Goal: Ask a question

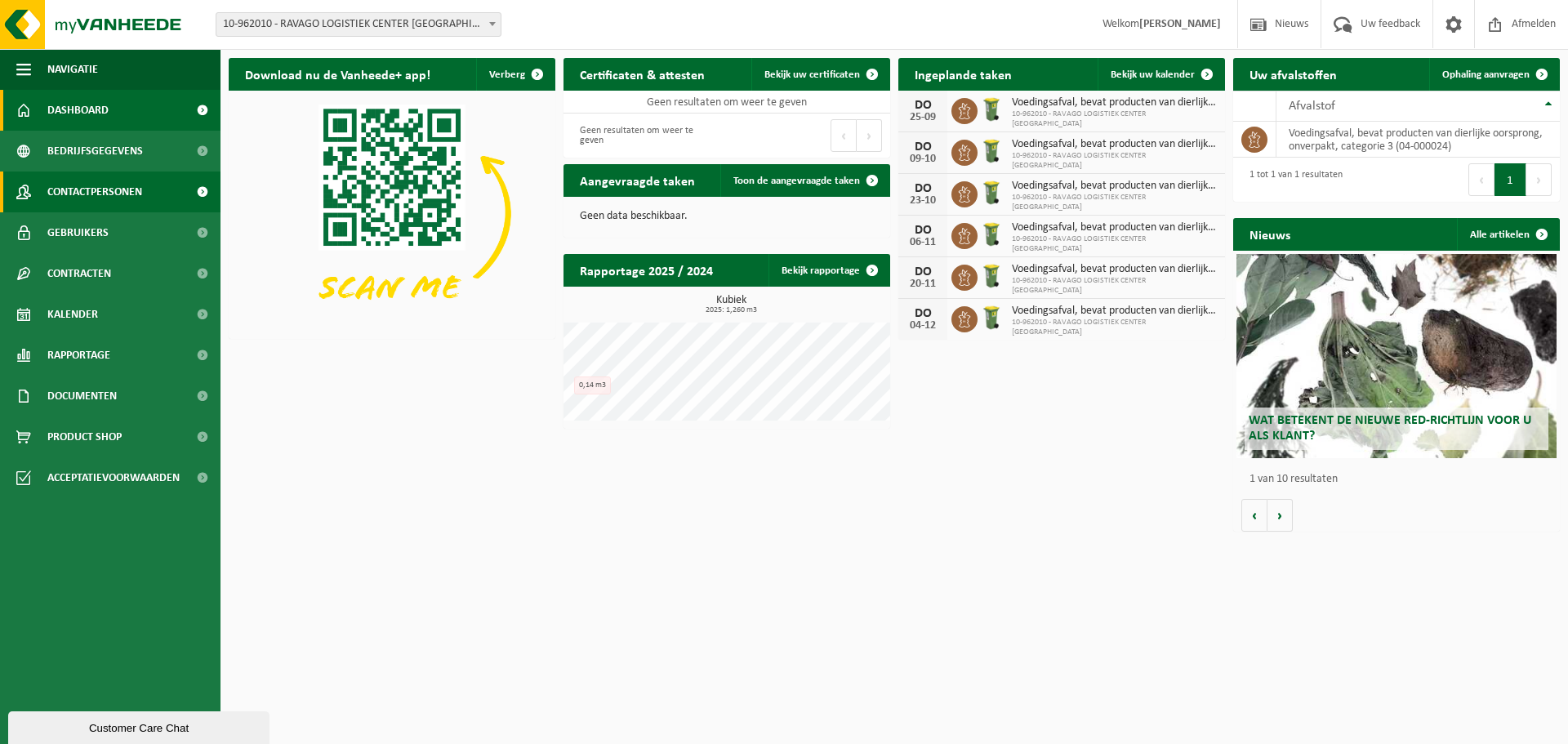
click at [145, 186] on link "Contactpersonen" at bounding box center [110, 191] width 221 height 41
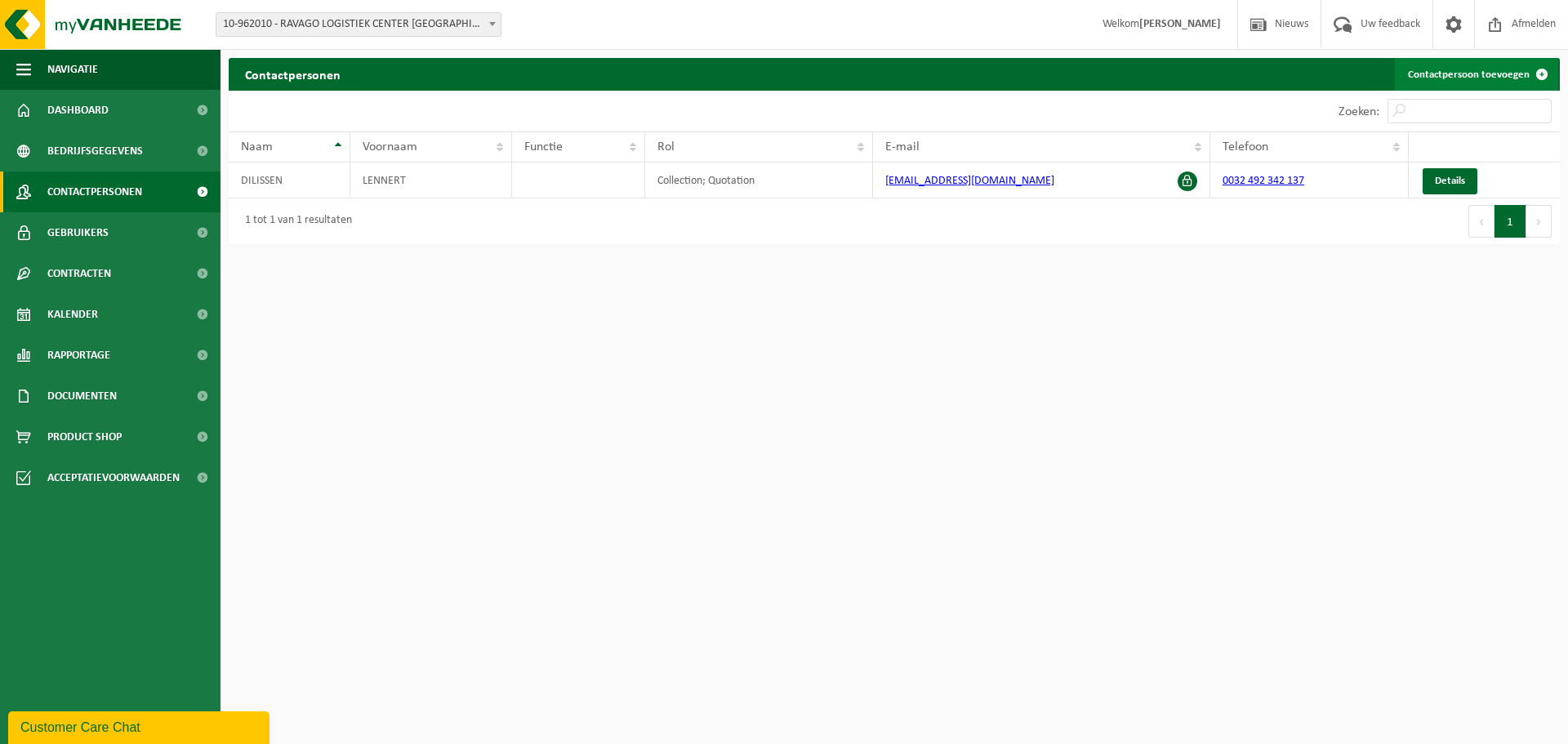
click at [1472, 76] on link "Contactpersoon toevoegen" at bounding box center [1477, 73] width 164 height 33
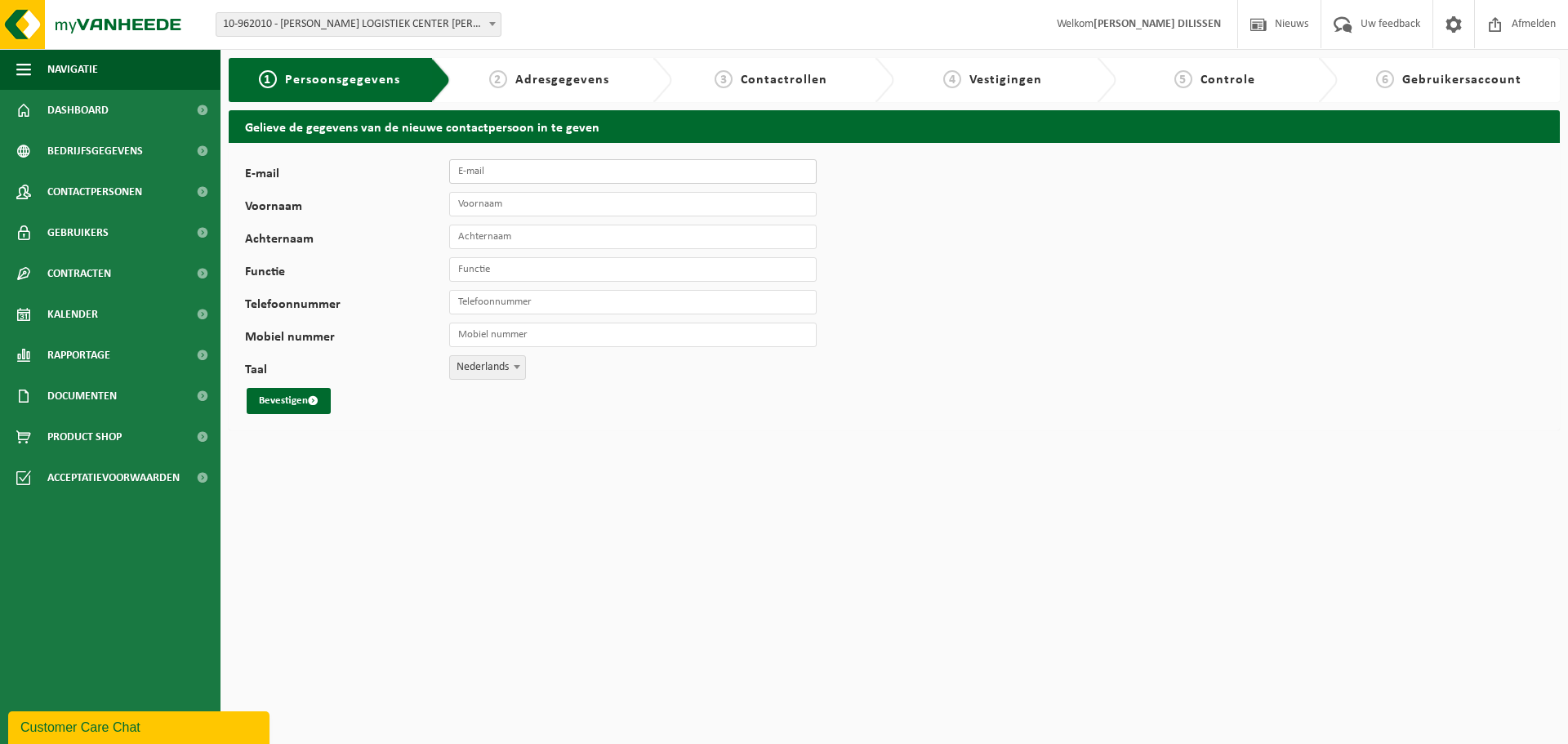
click at [491, 169] on input "E-mail" at bounding box center [633, 171] width 368 height 24
type input "wouter.slegers@ravago.com"
type input "Wouter"
type input "Slegers"
type input "Facility Coördinator"
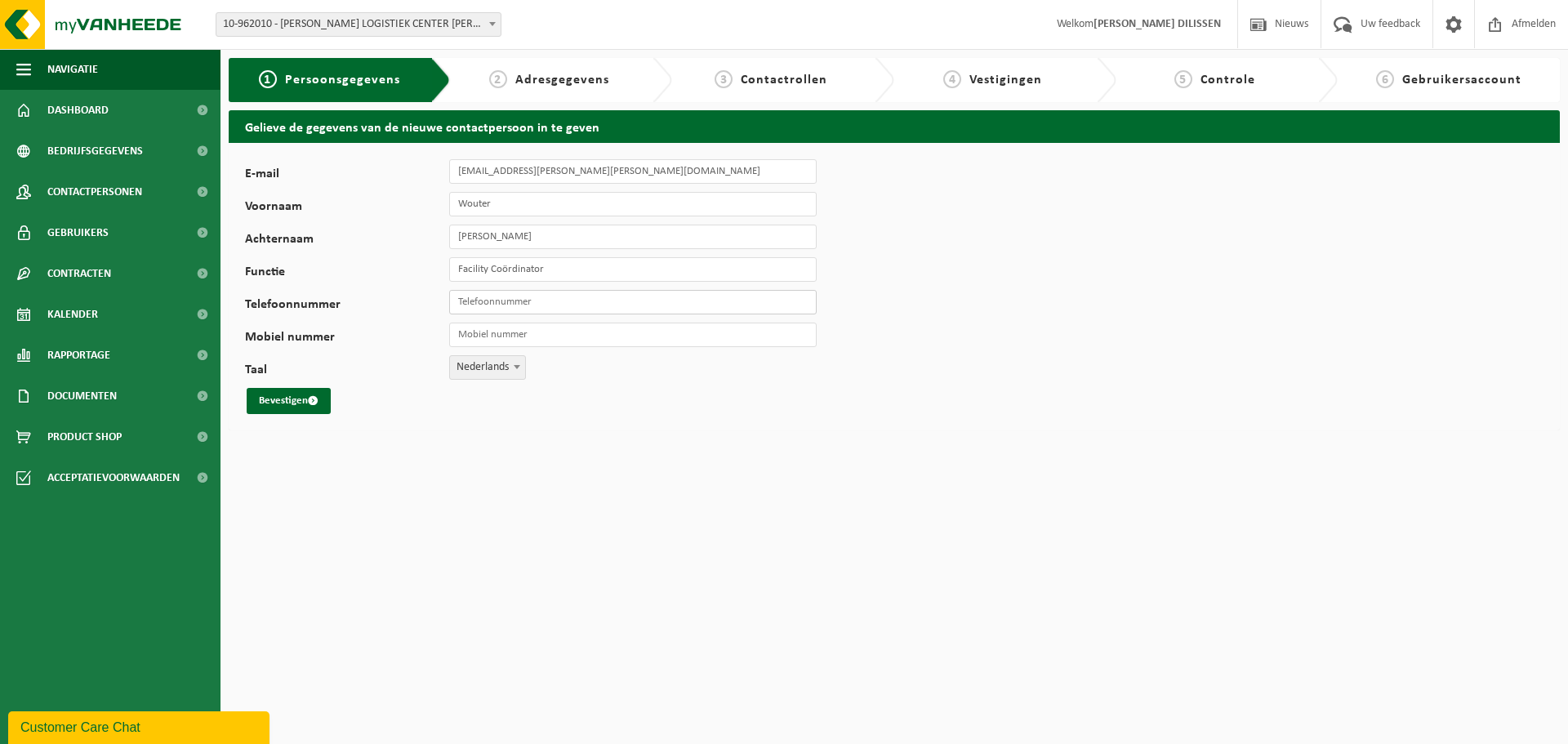
type input "0"
type input "+32 474 46 62 94"
click at [547, 304] on input "Telefoonnummer" at bounding box center [633, 301] width 368 height 24
paste input "+3211579563"
type input "+32 11 57 95 63"
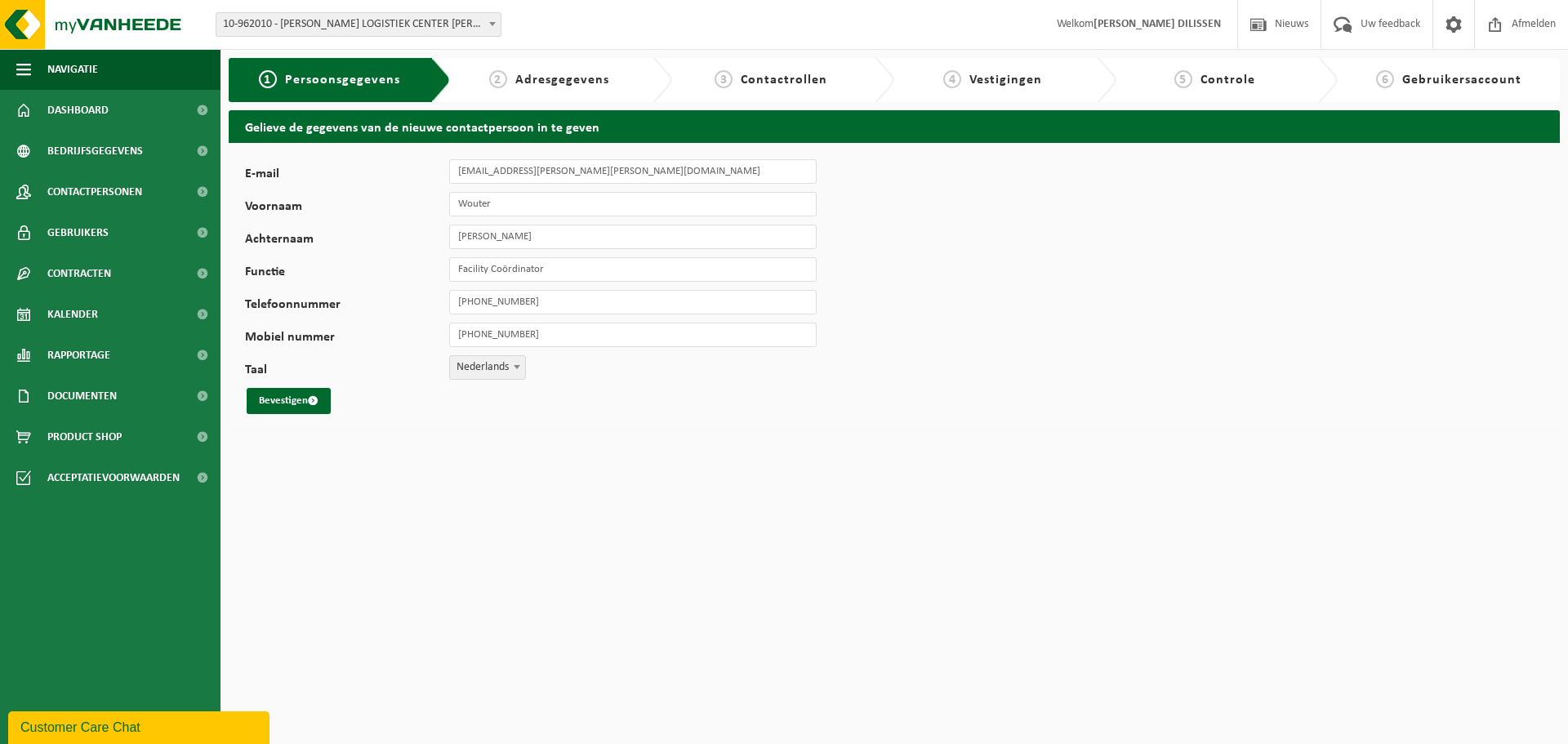
click at [467, 438] on html "Vestiging: 10-962010 - RAVAGO LOGISTIEK CENTER LOMMEL - LOMMEL 10-962010 - RAVA…" at bounding box center [784, 372] width 1568 height 744
click at [278, 391] on button "Bevestigen" at bounding box center [288, 400] width 84 height 26
click at [710, 419] on div "E-mail wouter.slegers@ravago.com Het opgegeven e-mailadres is reeds in gebruik …" at bounding box center [894, 286] width 1331 height 287
click at [633, 438] on div "Gelieve de gegevens van de nieuwe contactpersoon in te geven E-mail wouter.sleg…" at bounding box center [894, 274] width 1347 height 328
click at [468, 477] on html "Vestiging: 10-962010 - RAVAGO LOGISTIEK CENTER LOMMEL - LOMMEL 10-962010 - RAVA…" at bounding box center [784, 372] width 1568 height 744
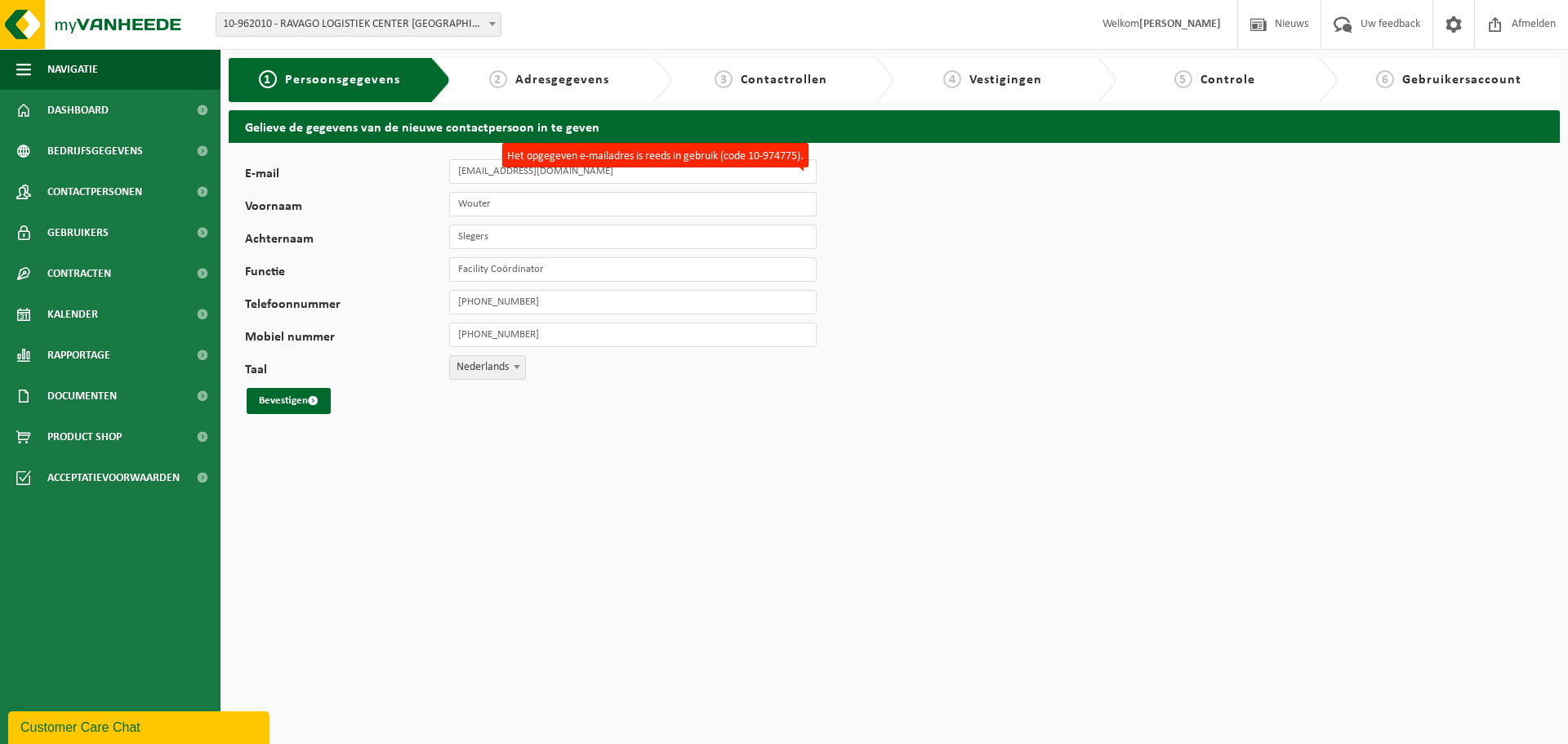
click at [300, 460] on html "Vestiging: 10-962010 - RAVAGO LOGISTIEK CENTER LOMMEL - LOMMEL 10-962010 - RAVA…" at bounding box center [784, 372] width 1568 height 744
click at [356, 341] on label "Mobiel nummer" at bounding box center [347, 339] width 204 height 17
click at [449, 341] on input "+32 474 46 62 94" at bounding box center [633, 334] width 368 height 24
click at [497, 85] on span "2" at bounding box center [499, 79] width 18 height 18
click at [355, 89] on div "1 Persoonsgegevens" at bounding box center [329, 79] width 177 height 19
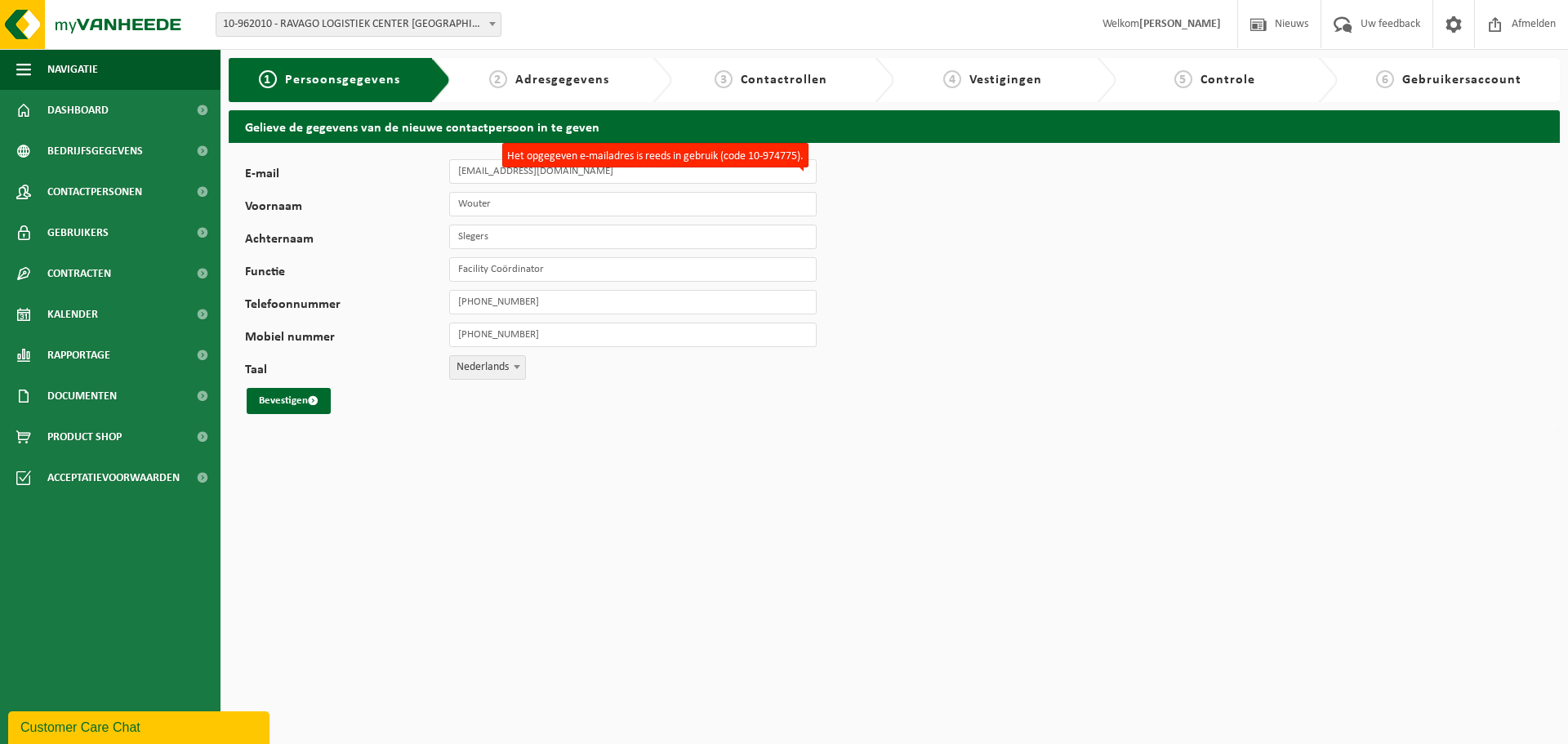
click at [600, 584] on html "Vestiging: 10-962010 - RAVAGO LOGISTIEK CENTER LOMMEL - LOMMEL 10-962010 - RAVA…" at bounding box center [784, 372] width 1568 height 744
click at [759, 155] on label "Het opgegeven e-mailadres is reeds in gebruik (code 10-974775)." at bounding box center [655, 154] width 307 height 24
click at [759, 159] on input "wouter.slegers@ravago.com" at bounding box center [633, 171] width 368 height 24
click at [376, 473] on html "Vestiging: 10-962010 - RAVAGO LOGISTIEK CENTER LOMMEL - LOMMEL 10-962010 - RAVA…" at bounding box center [784, 372] width 1568 height 744
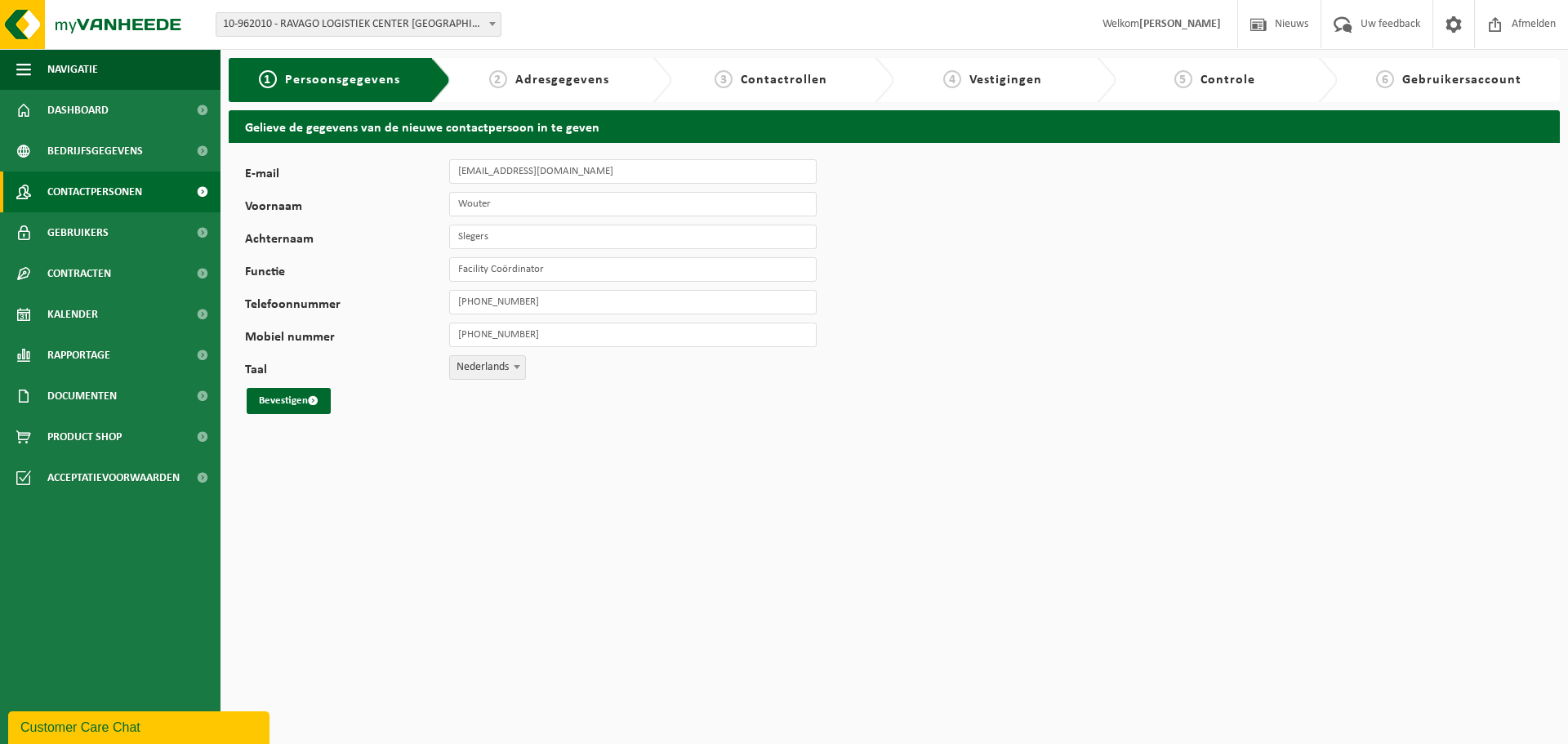
click at [130, 195] on span "Contactpersonen" at bounding box center [94, 191] width 94 height 41
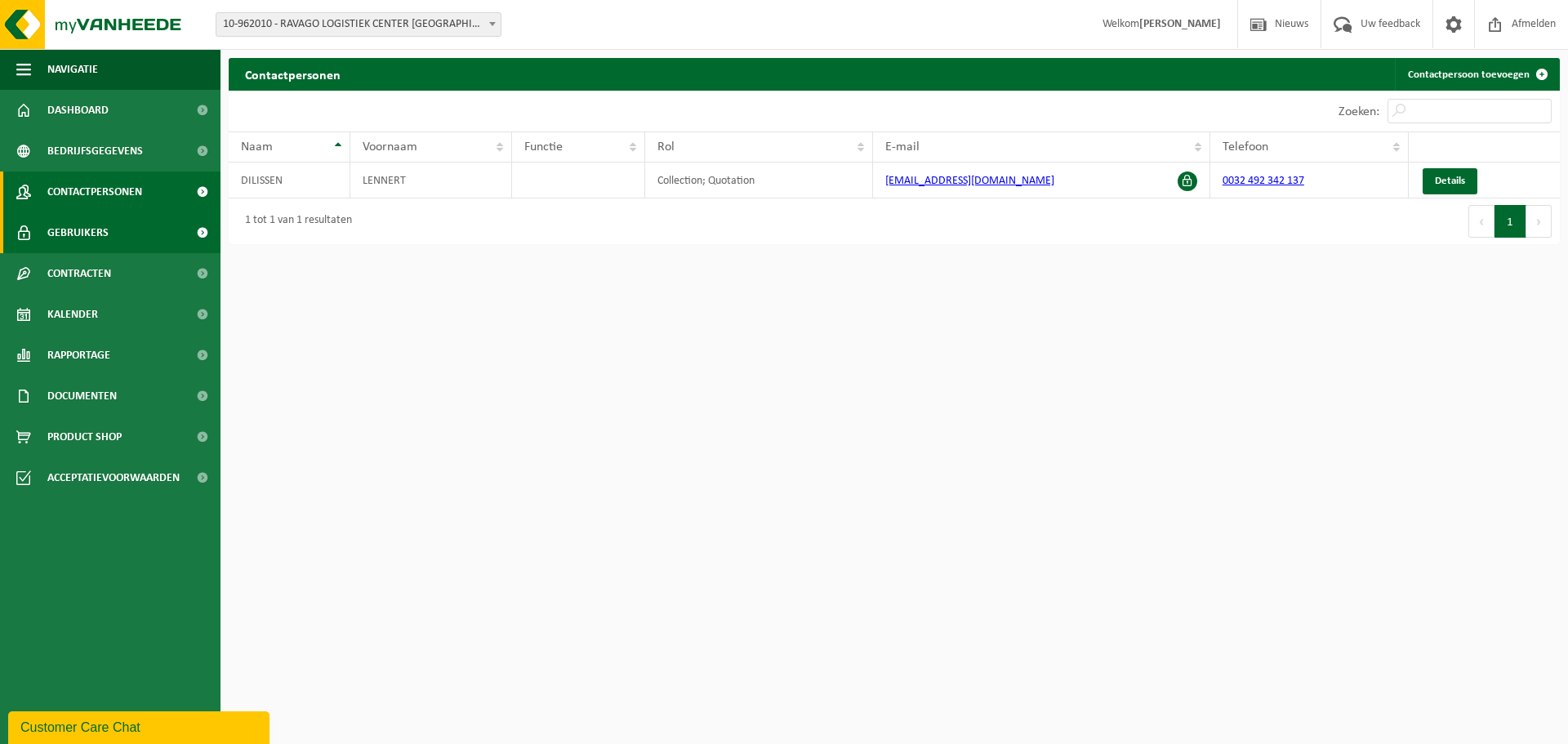
click at [125, 236] on link "Gebruikers" at bounding box center [110, 232] width 221 height 41
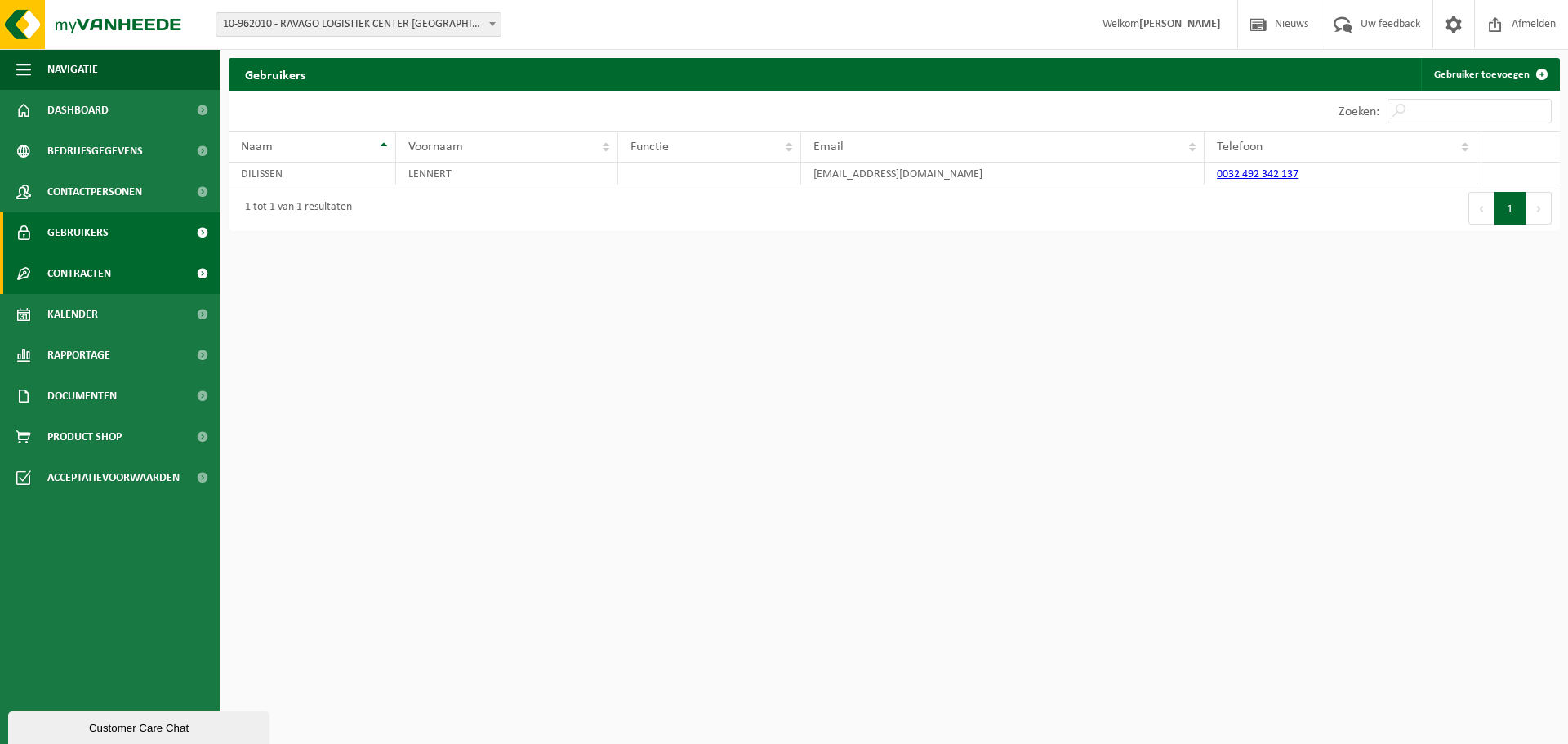
click at [131, 273] on link "Contracten" at bounding box center [110, 273] width 221 height 41
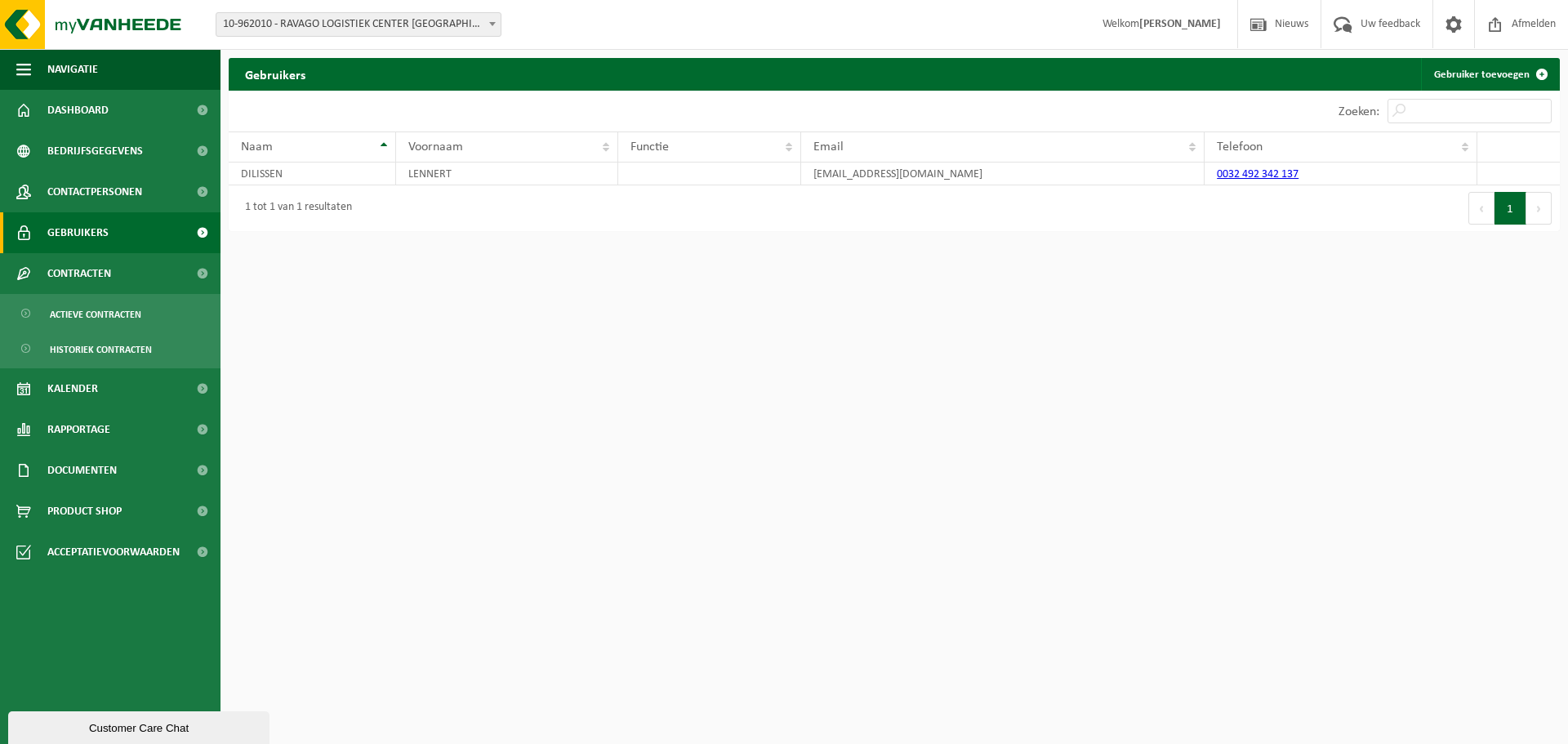
click at [130, 721] on div "Customer Care Chat" at bounding box center [138, 727] width 236 height 13
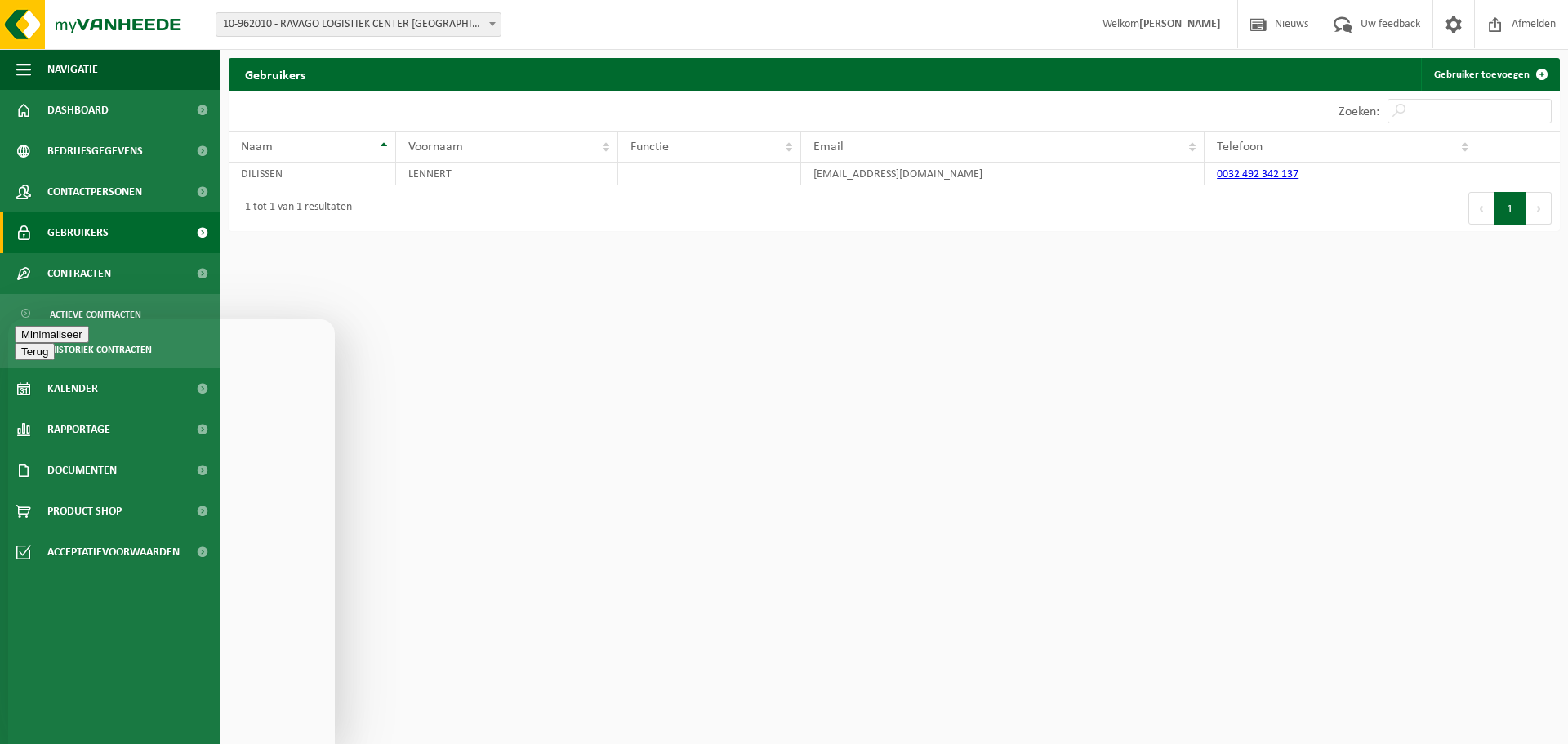
type textarea "We merken dat er al verschillende weken geen ophaling geweest is"
click at [674, 519] on html "Vestiging: 10-962010 - RAVAGO LOGISTIEK CENTER LOMMEL - LOMMEL 10-962010 - RAVA…" at bounding box center [784, 372] width 1568 height 744
click at [89, 360] on button "Minimaliseer" at bounding box center [52, 368] width 74 height 18
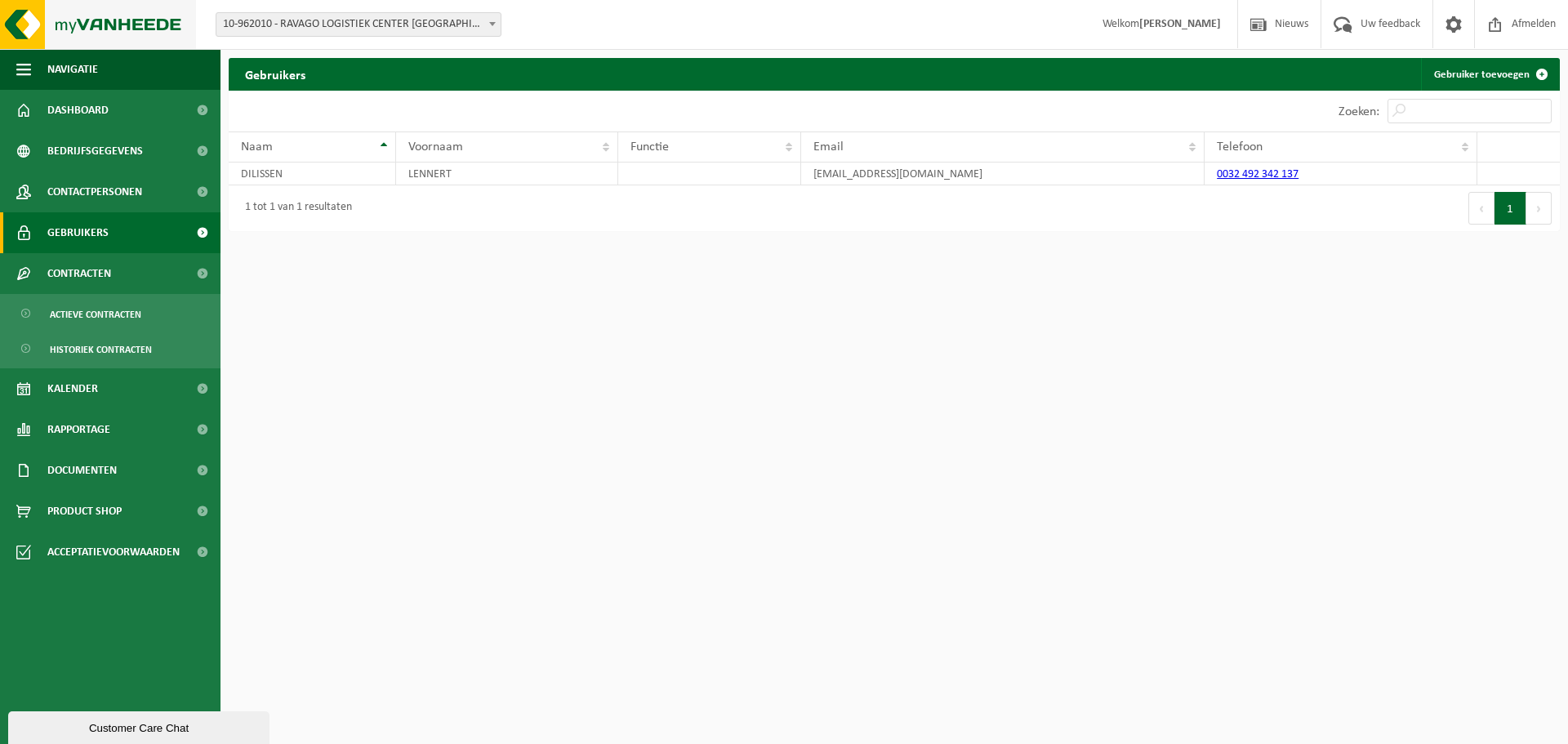
click at [108, 26] on img at bounding box center [98, 24] width 196 height 49
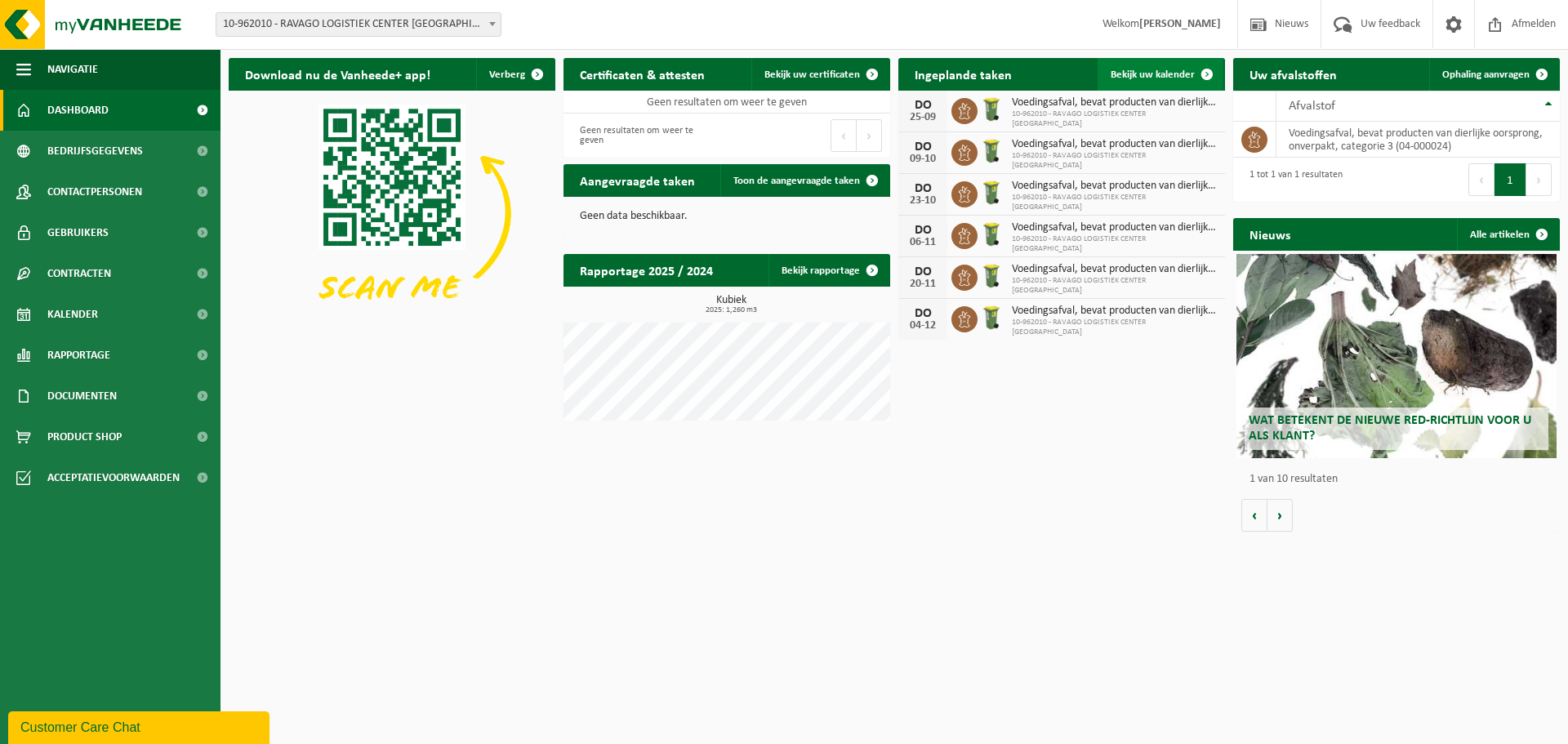
click at [1153, 78] on span "Bekijk uw kalender" at bounding box center [1152, 74] width 84 height 11
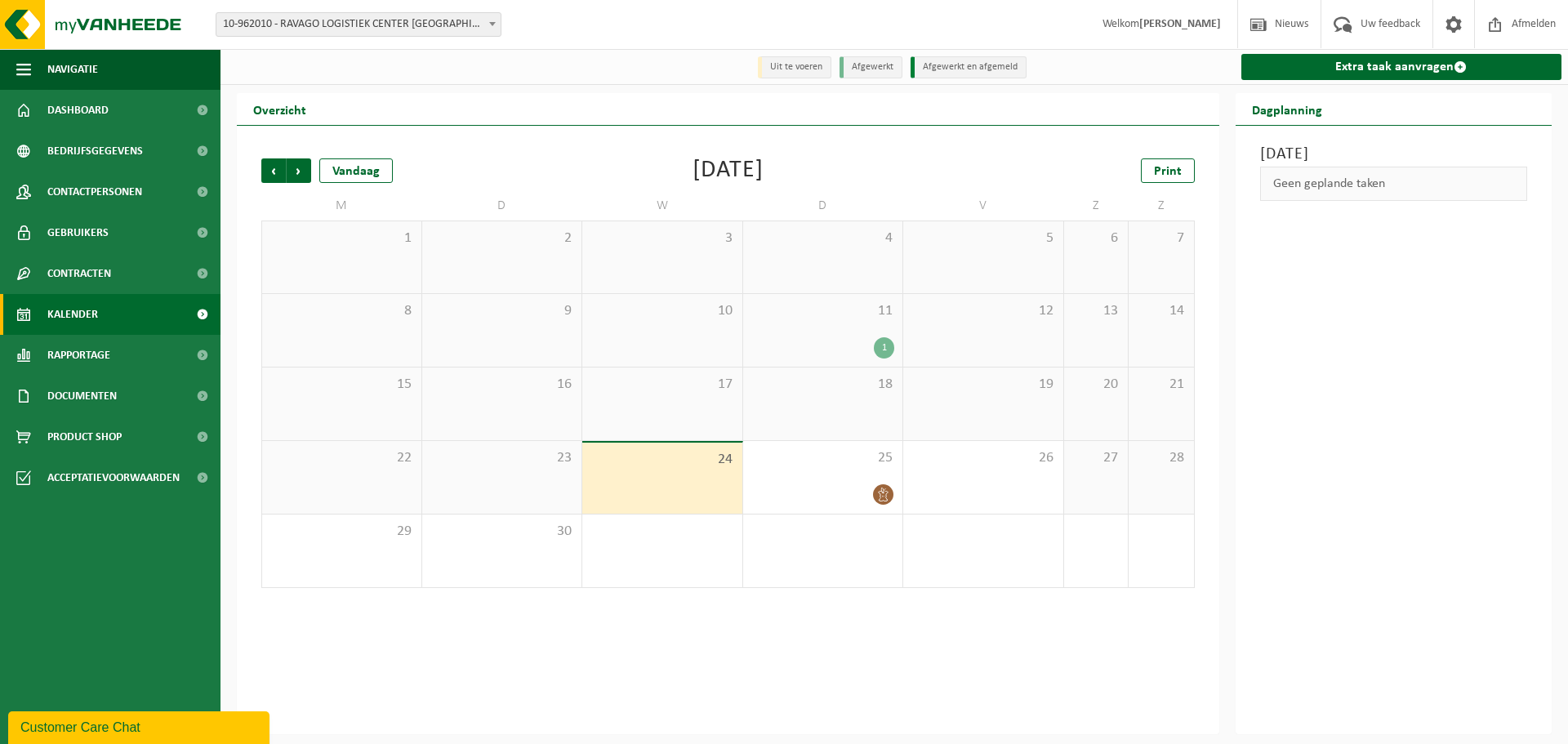
click at [883, 346] on div "1" at bounding box center [884, 347] width 20 height 21
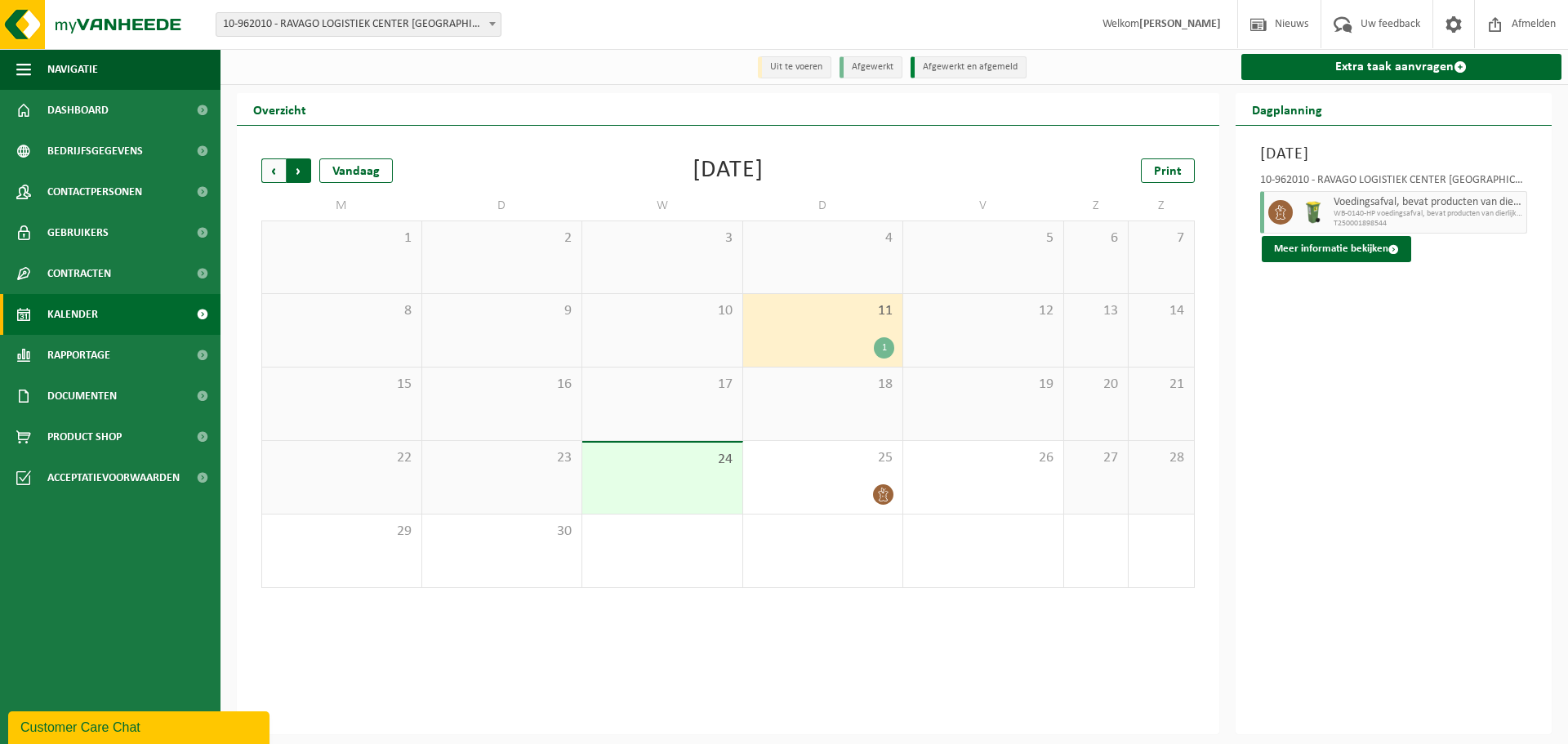
click at [273, 175] on span "Vorige" at bounding box center [273, 170] width 24 height 24
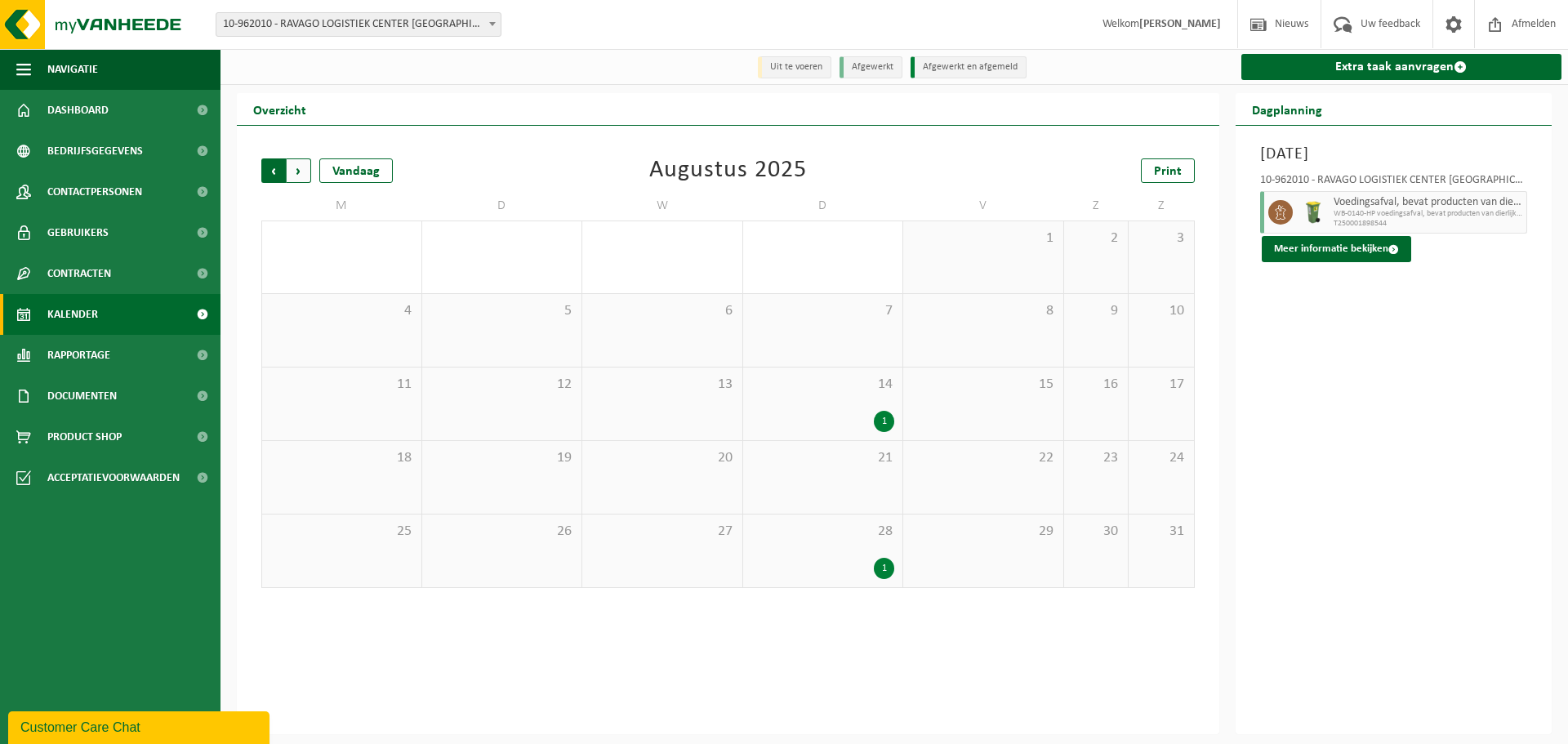
click at [294, 175] on span "Volgende" at bounding box center [298, 170] width 24 height 24
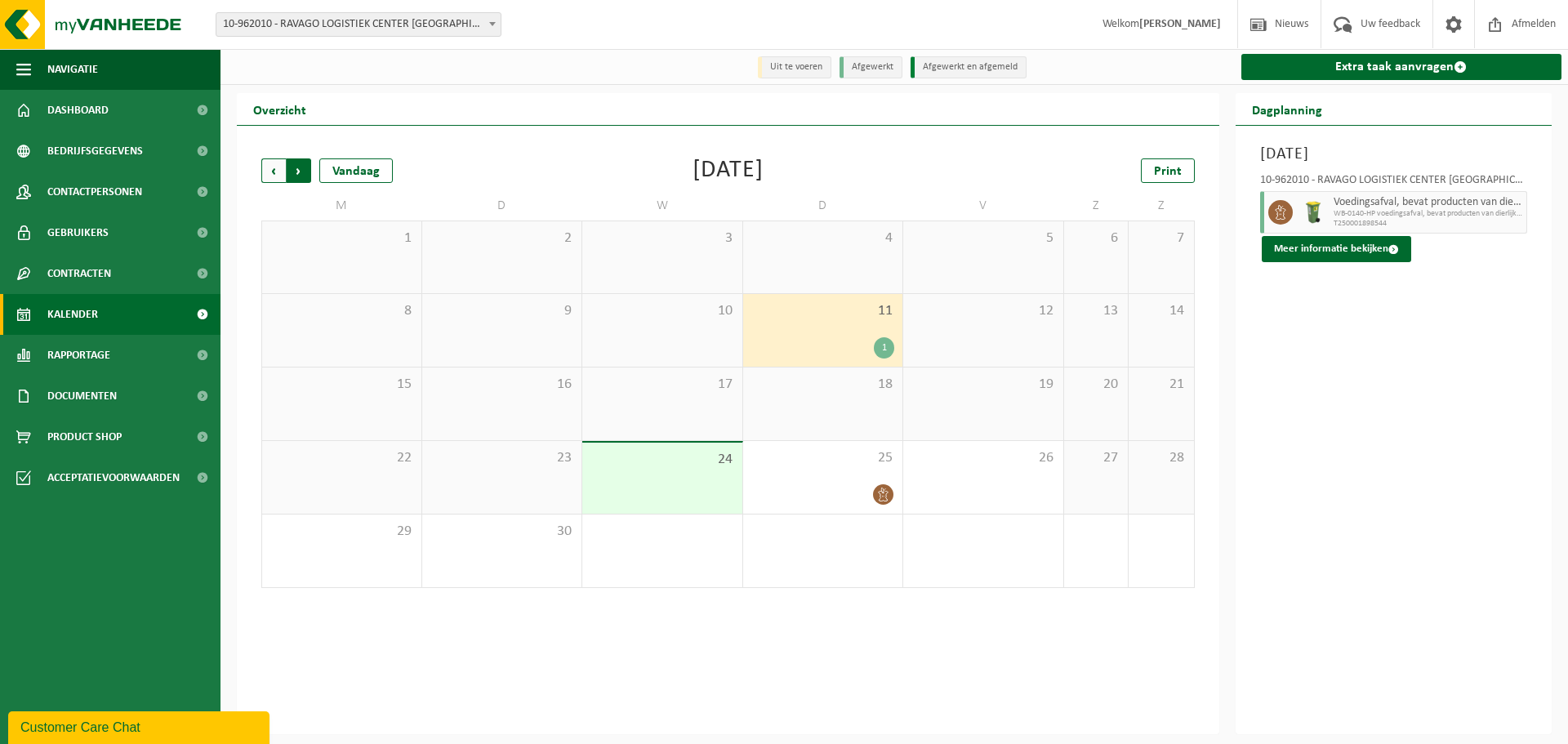
click at [279, 173] on span "Vorige" at bounding box center [273, 170] width 24 height 24
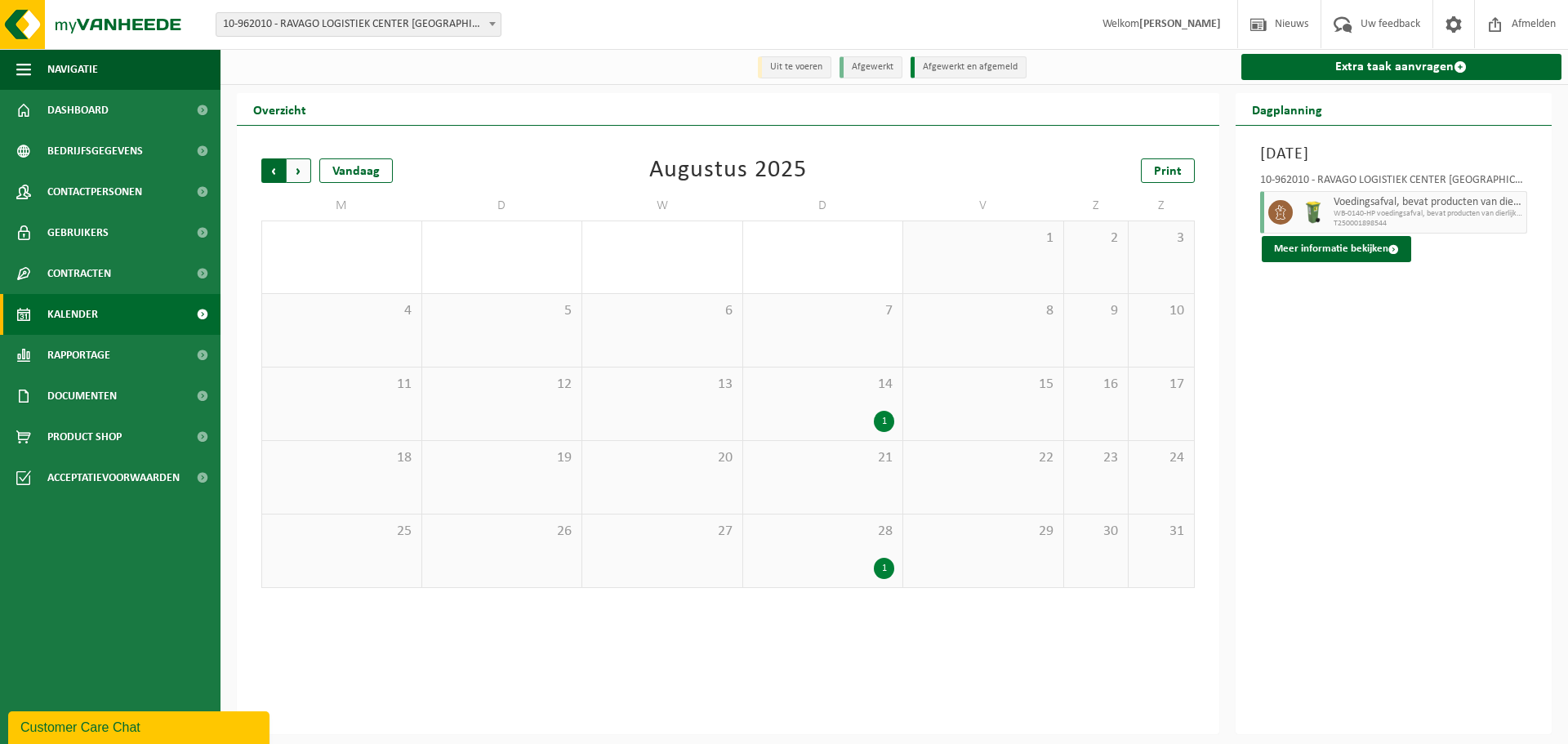
click at [295, 173] on span "Volgende" at bounding box center [298, 170] width 24 height 24
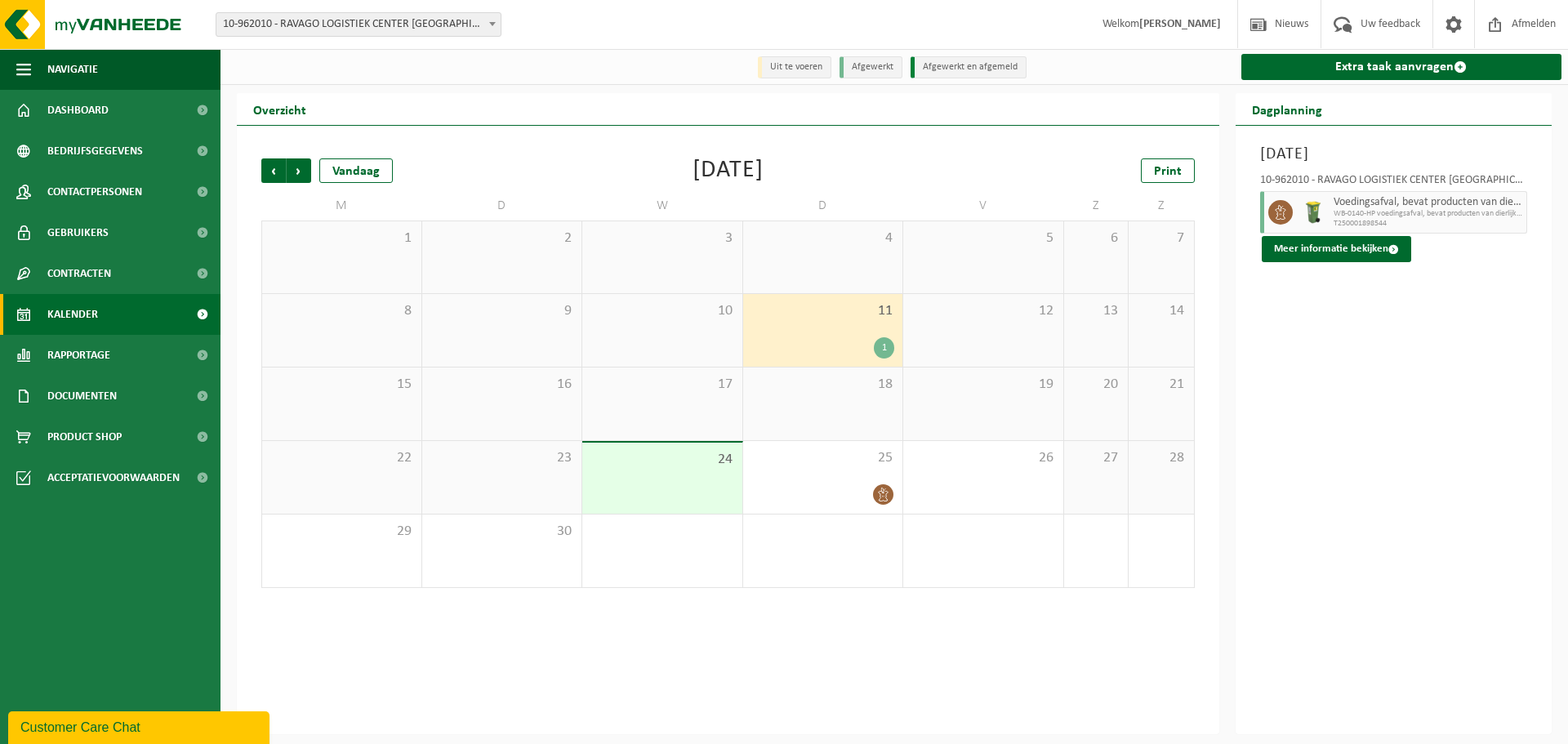
click at [884, 350] on div "1" at bounding box center [884, 347] width 20 height 21
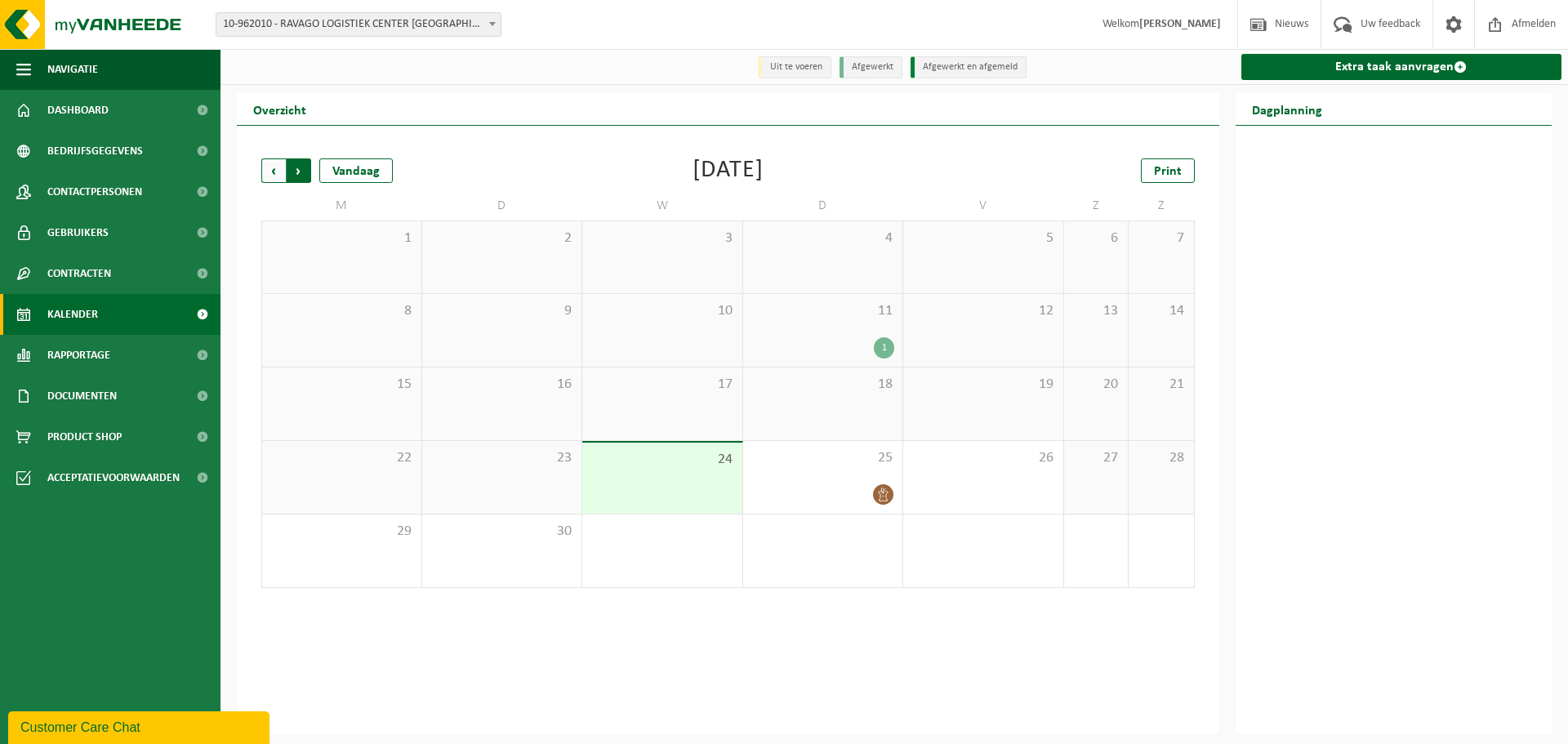
click at [276, 169] on span "Vorige" at bounding box center [273, 170] width 24 height 24
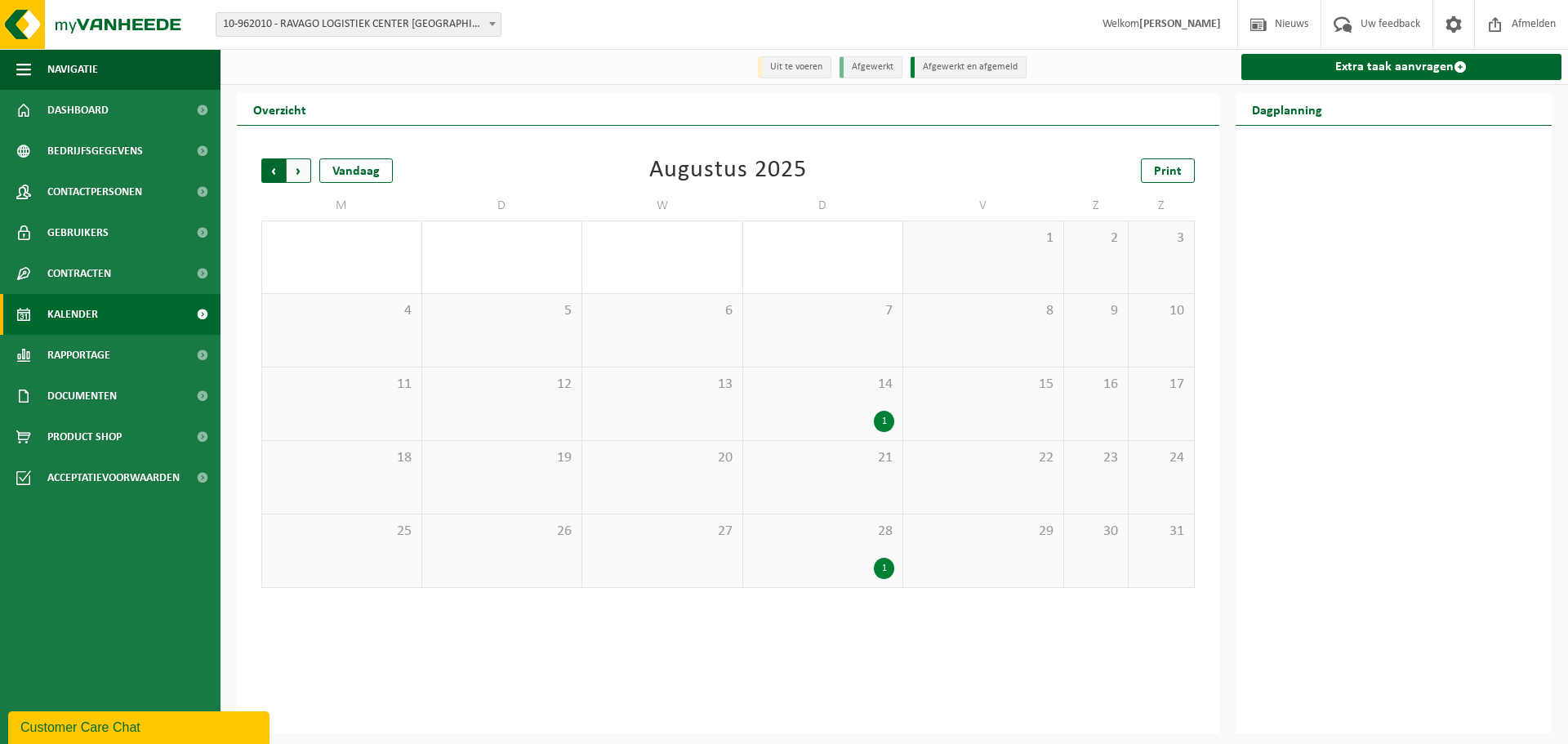
click at [305, 173] on span "Volgende" at bounding box center [298, 170] width 24 height 24
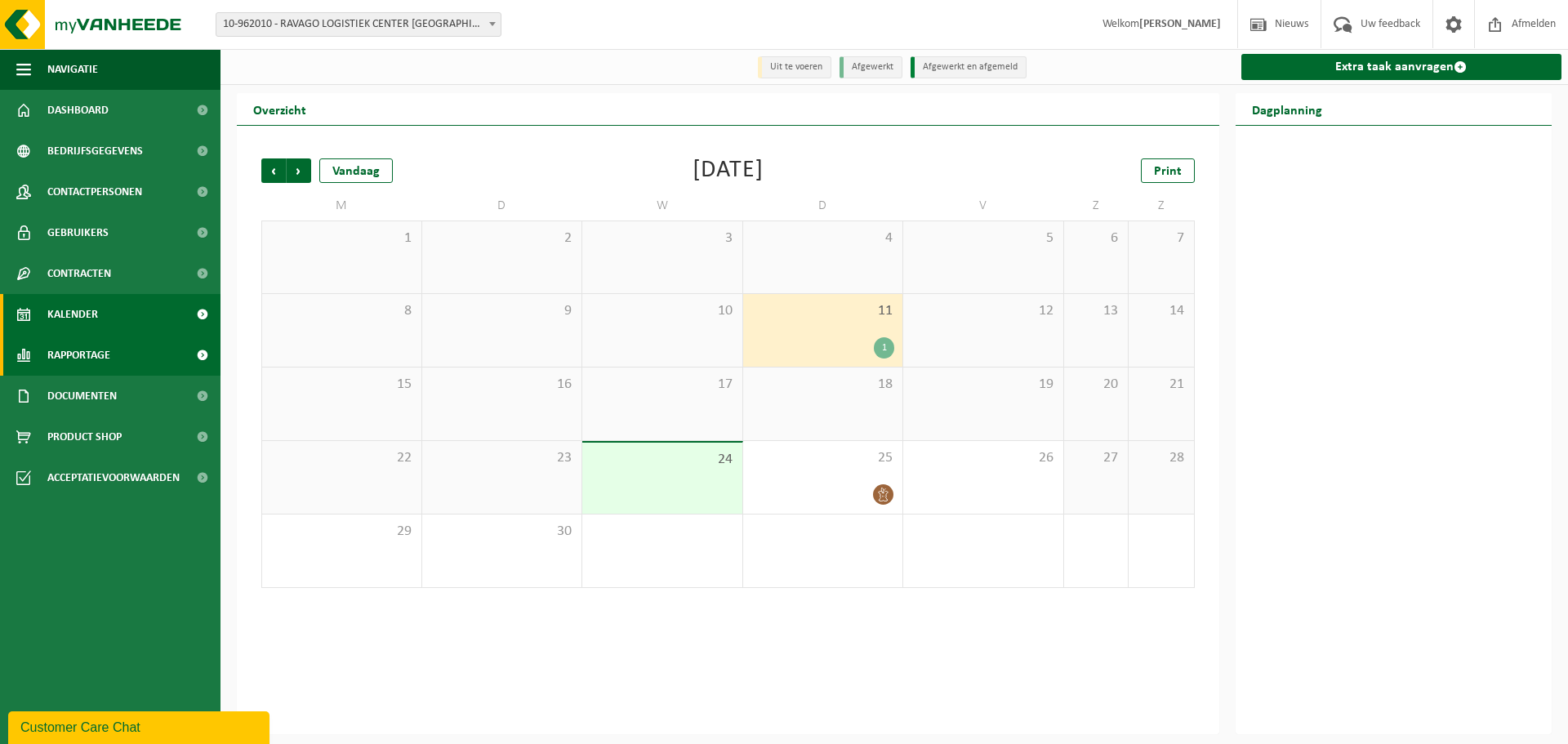
click at [95, 369] on span "Rapportage" at bounding box center [79, 355] width 63 height 41
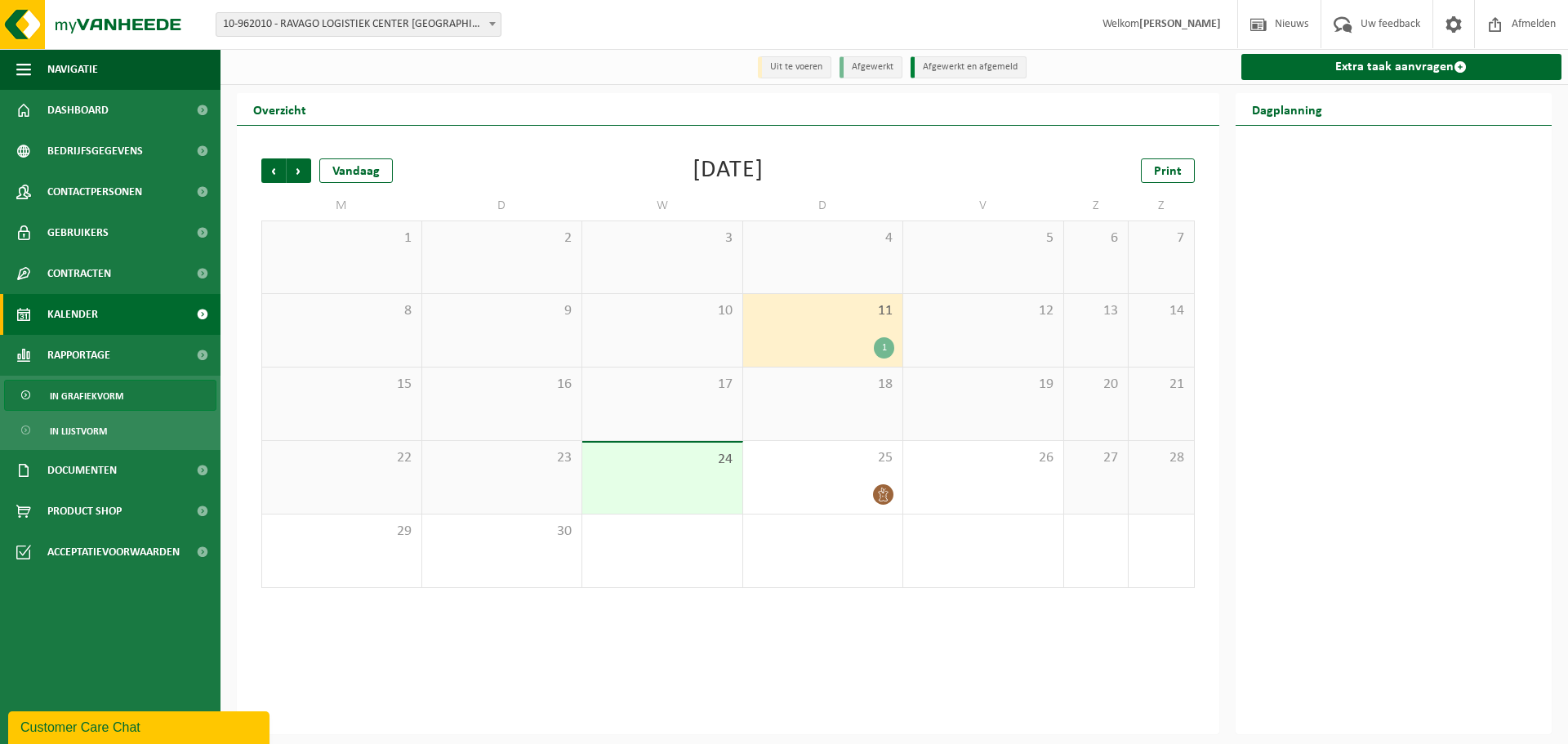
click at [74, 400] on span "In grafiekvorm" at bounding box center [87, 396] width 74 height 31
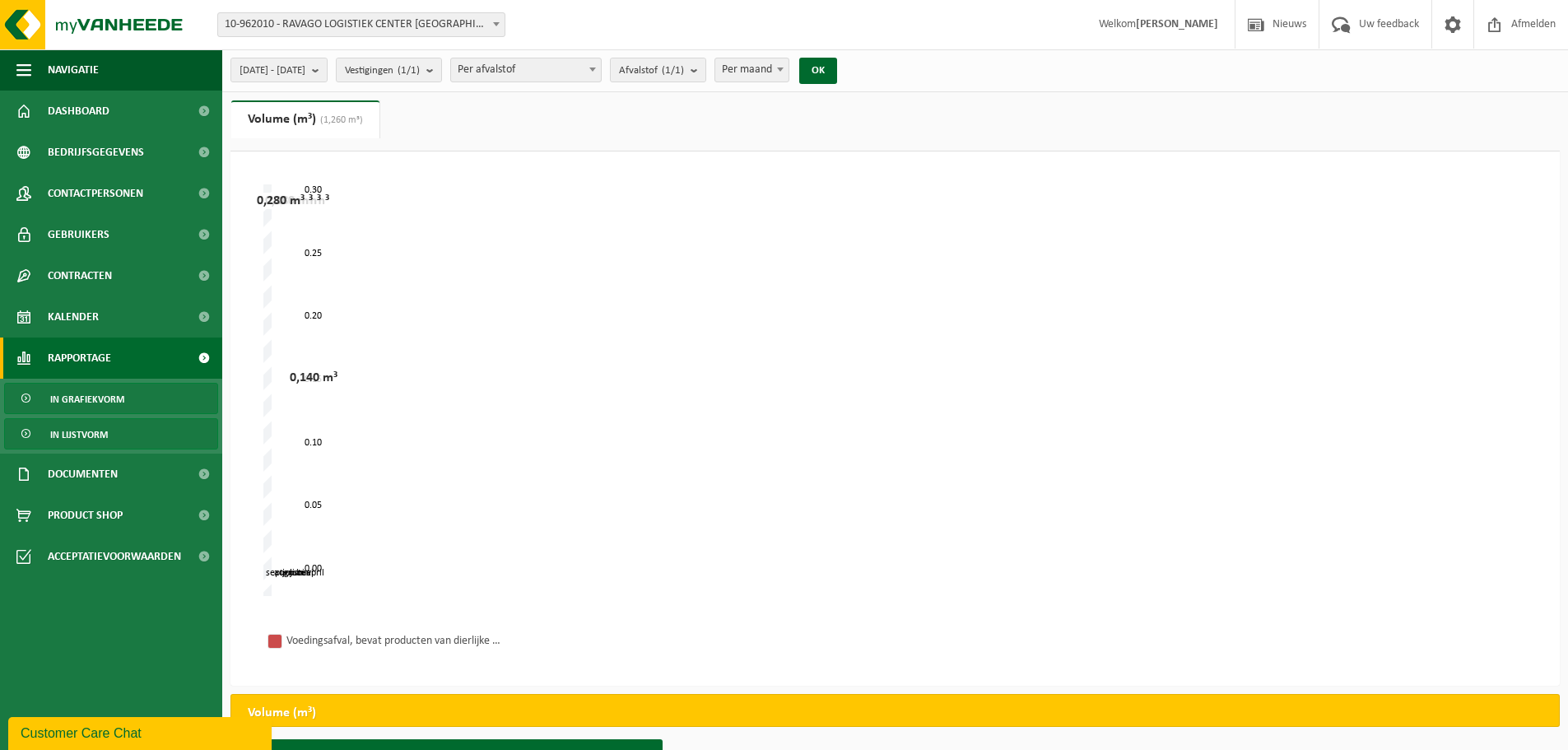
click at [108, 431] on link "In lijstvorm" at bounding box center [111, 434] width 214 height 31
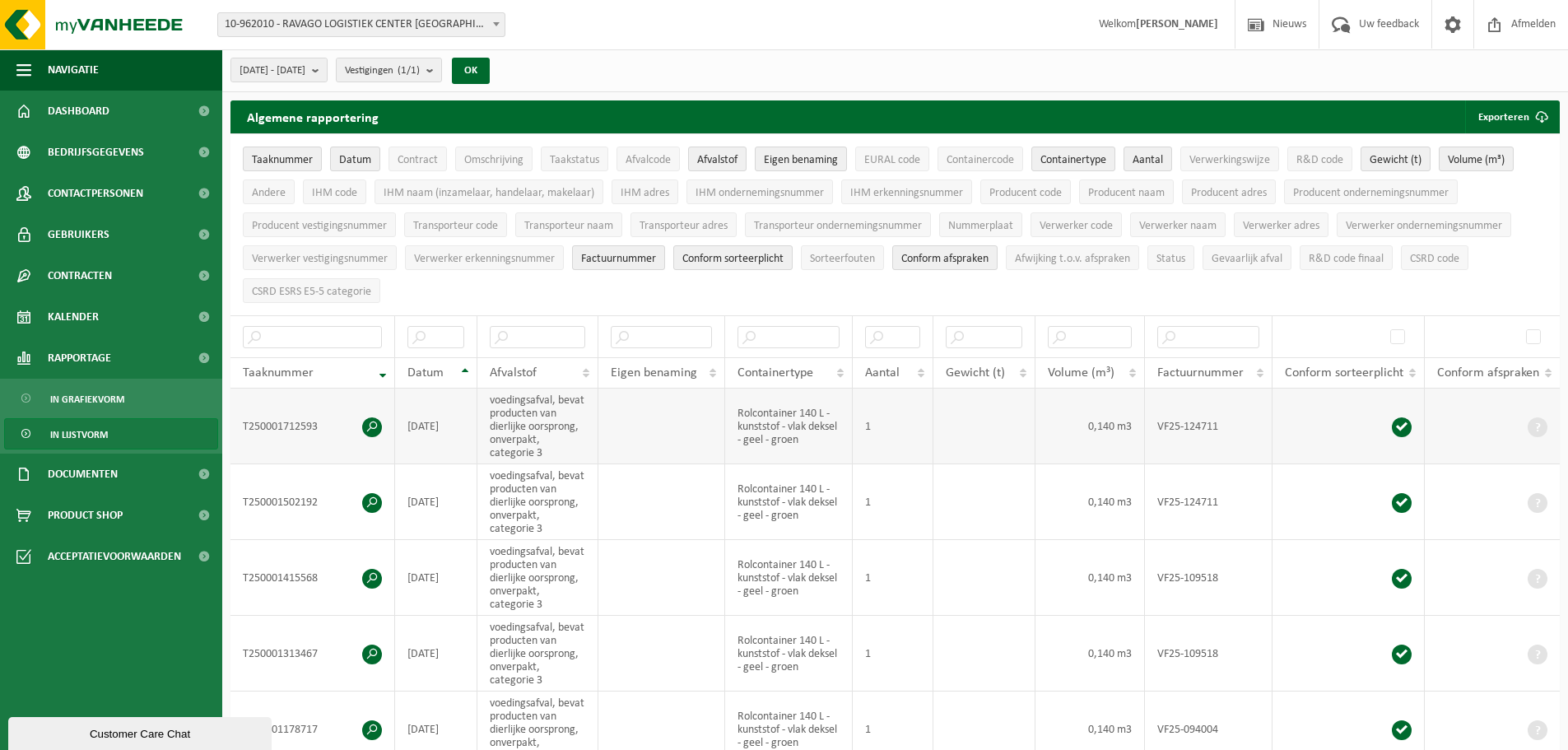
click at [367, 423] on span at bounding box center [371, 427] width 19 height 19
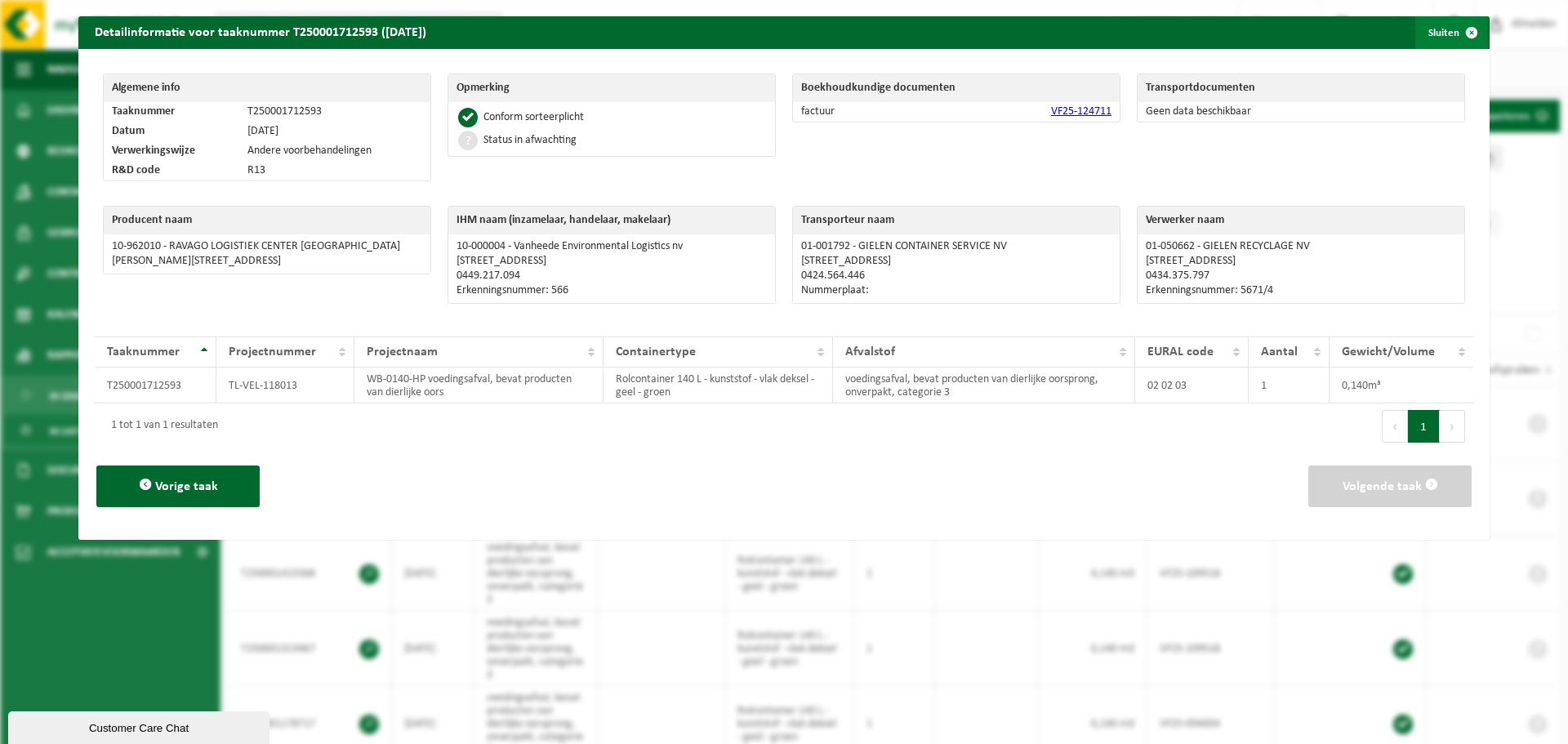
click at [1437, 33] on button "Sluiten" at bounding box center [1451, 33] width 73 height 33
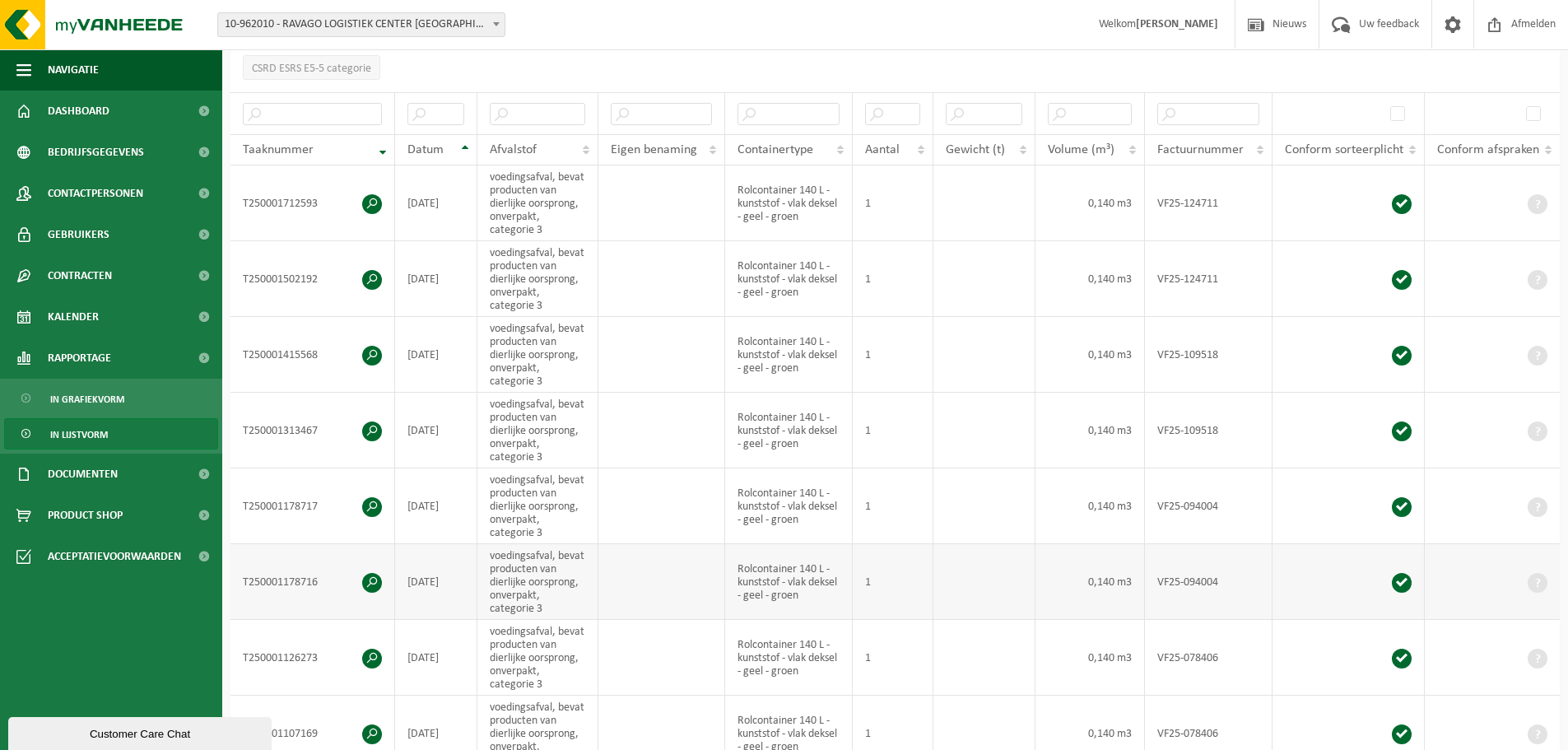
scroll to position [247, 0]
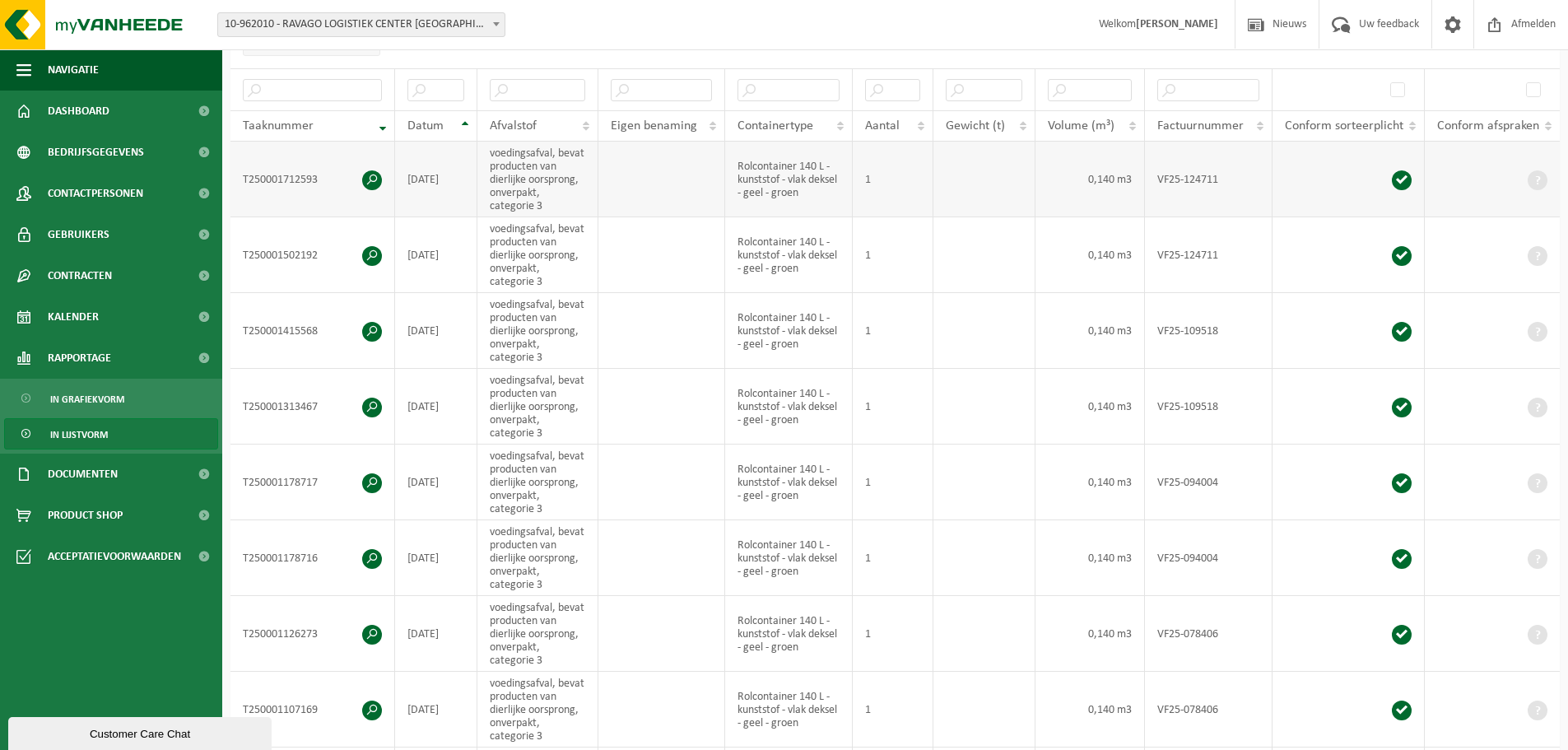
click at [370, 176] on span at bounding box center [371, 179] width 19 height 19
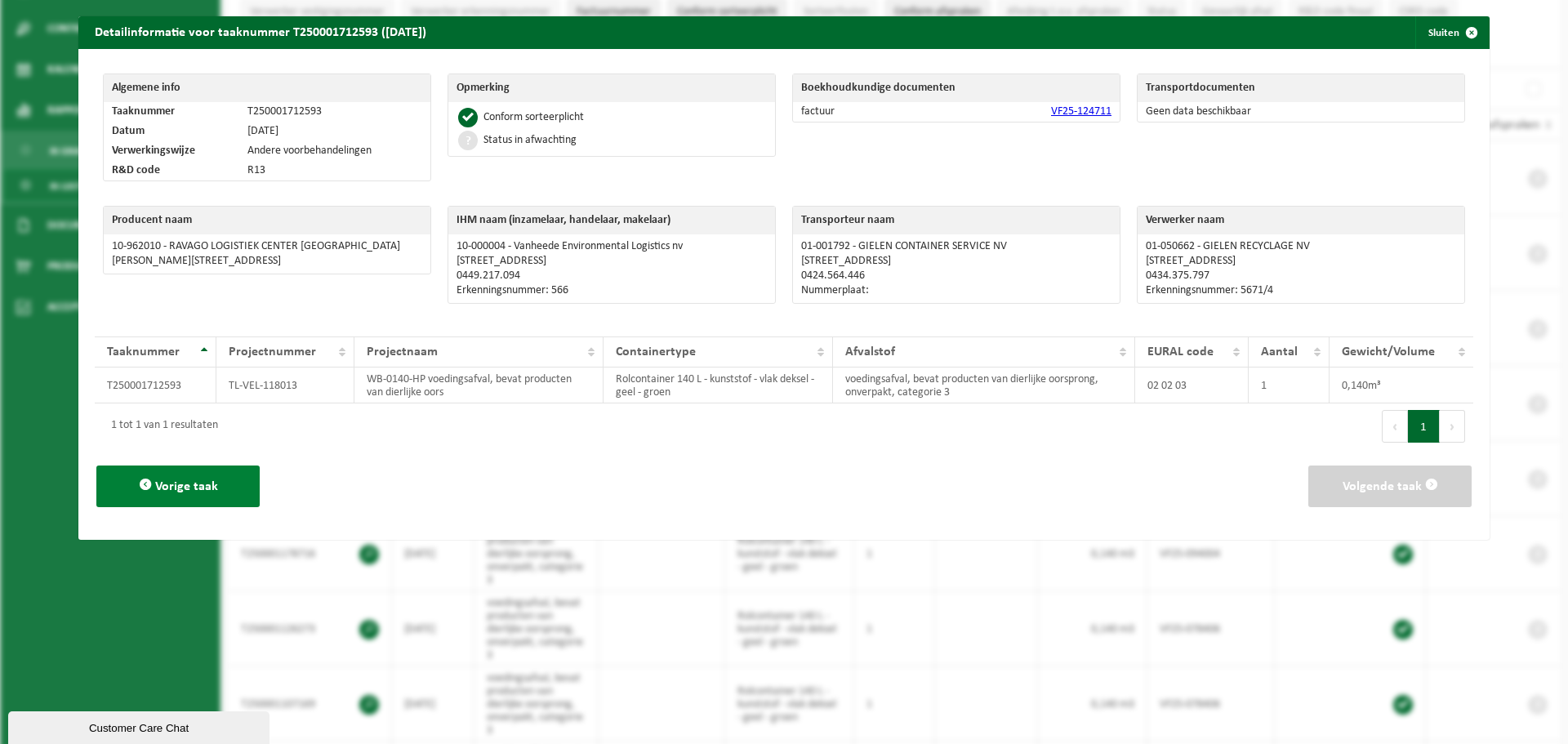
click at [176, 494] on button "Vorige taak" at bounding box center [178, 486] width 164 height 42
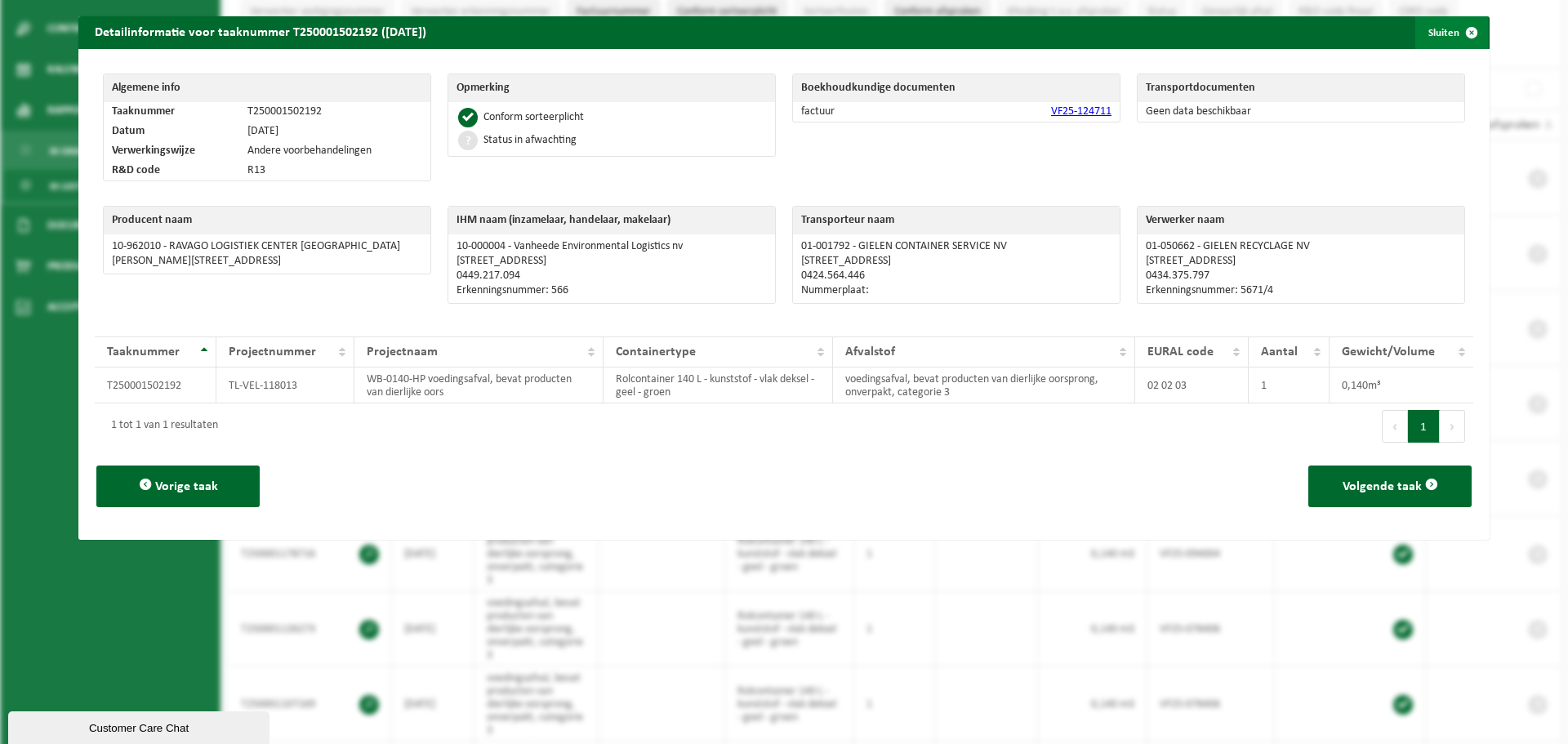
click at [1443, 37] on button "Sluiten" at bounding box center [1451, 33] width 73 height 33
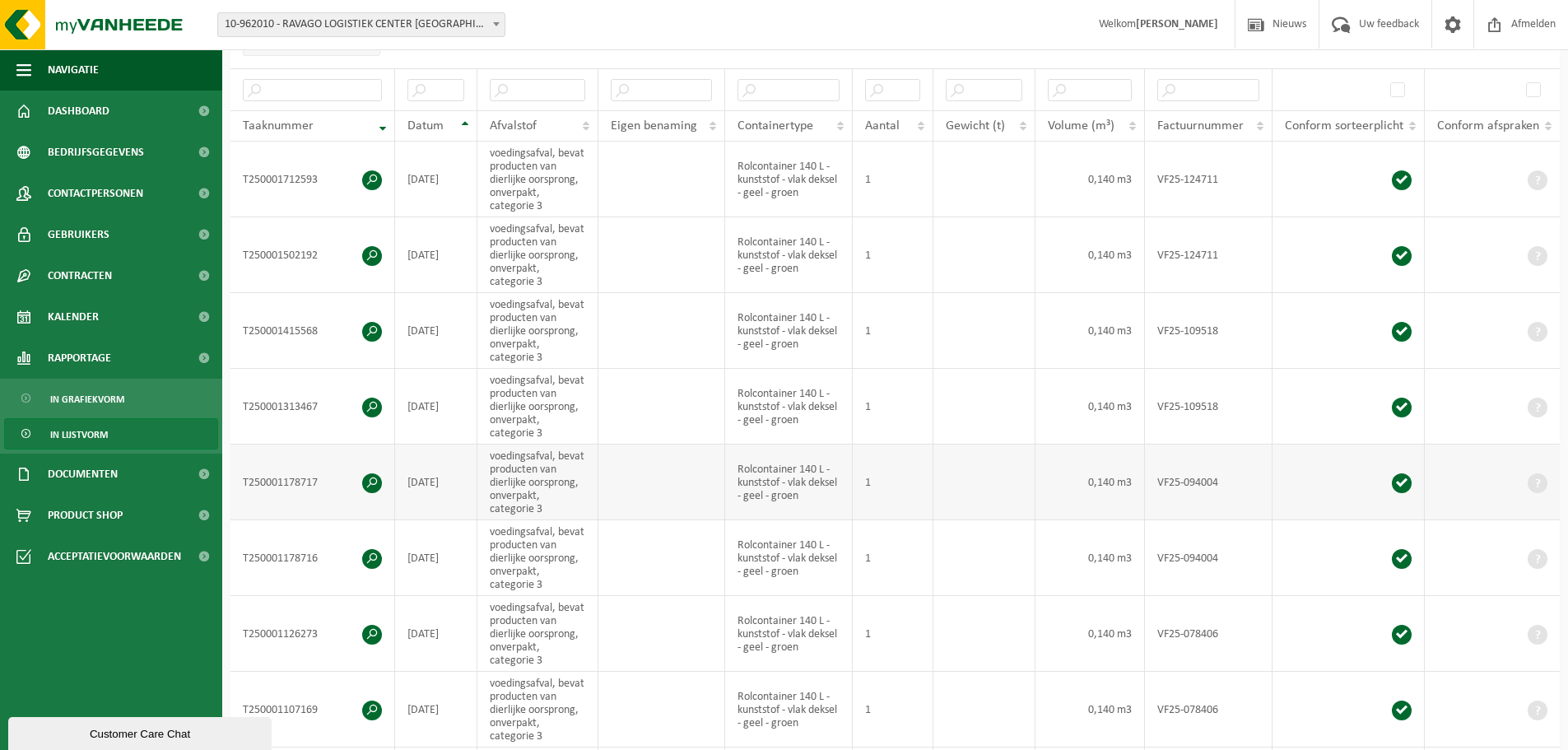
click at [371, 480] on span at bounding box center [371, 482] width 19 height 19
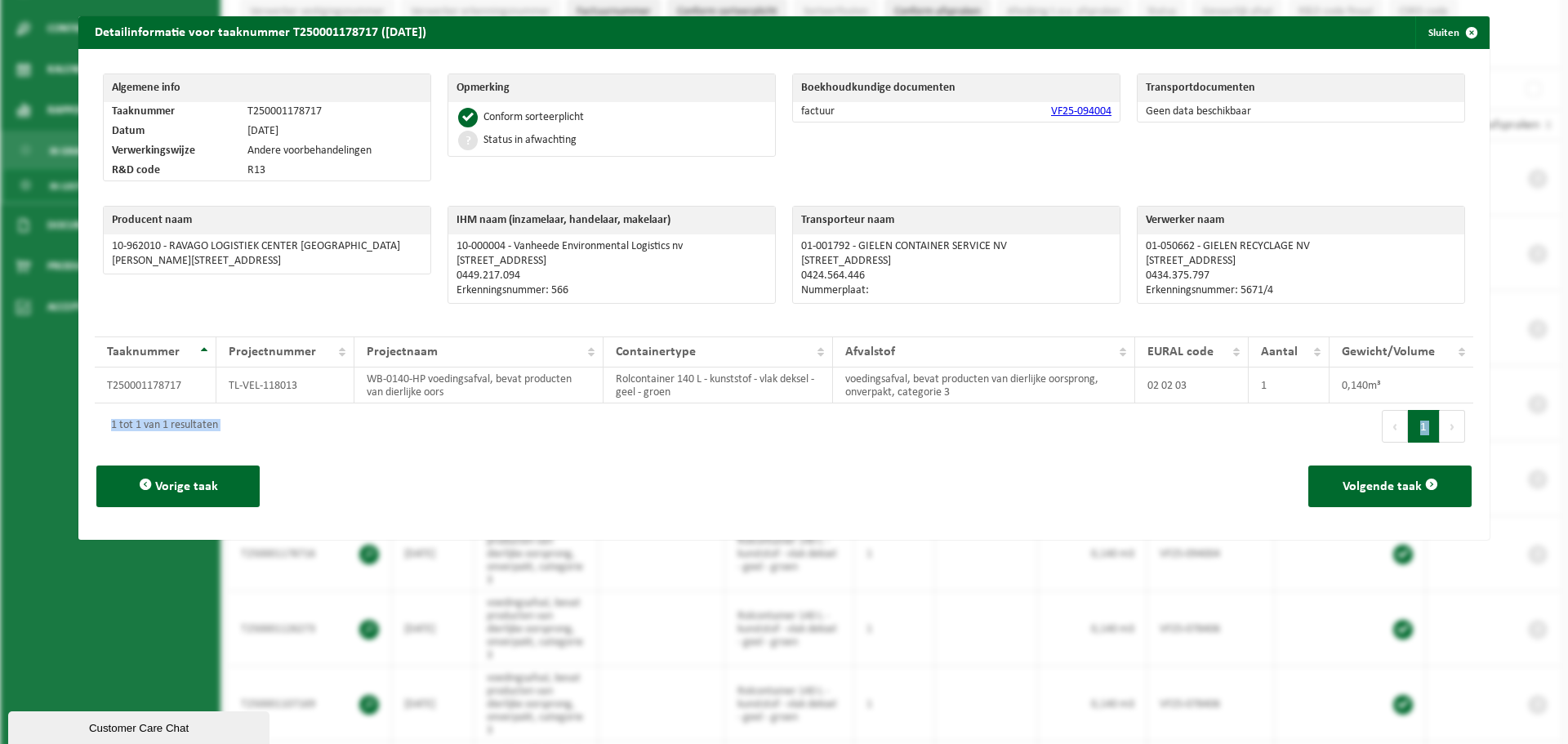
click at [38, 448] on div "Detailinformatie voor taaknummer T250001178717 (19-06-2025) Sluiten Algemene in…" at bounding box center [784, 372] width 1568 height 744
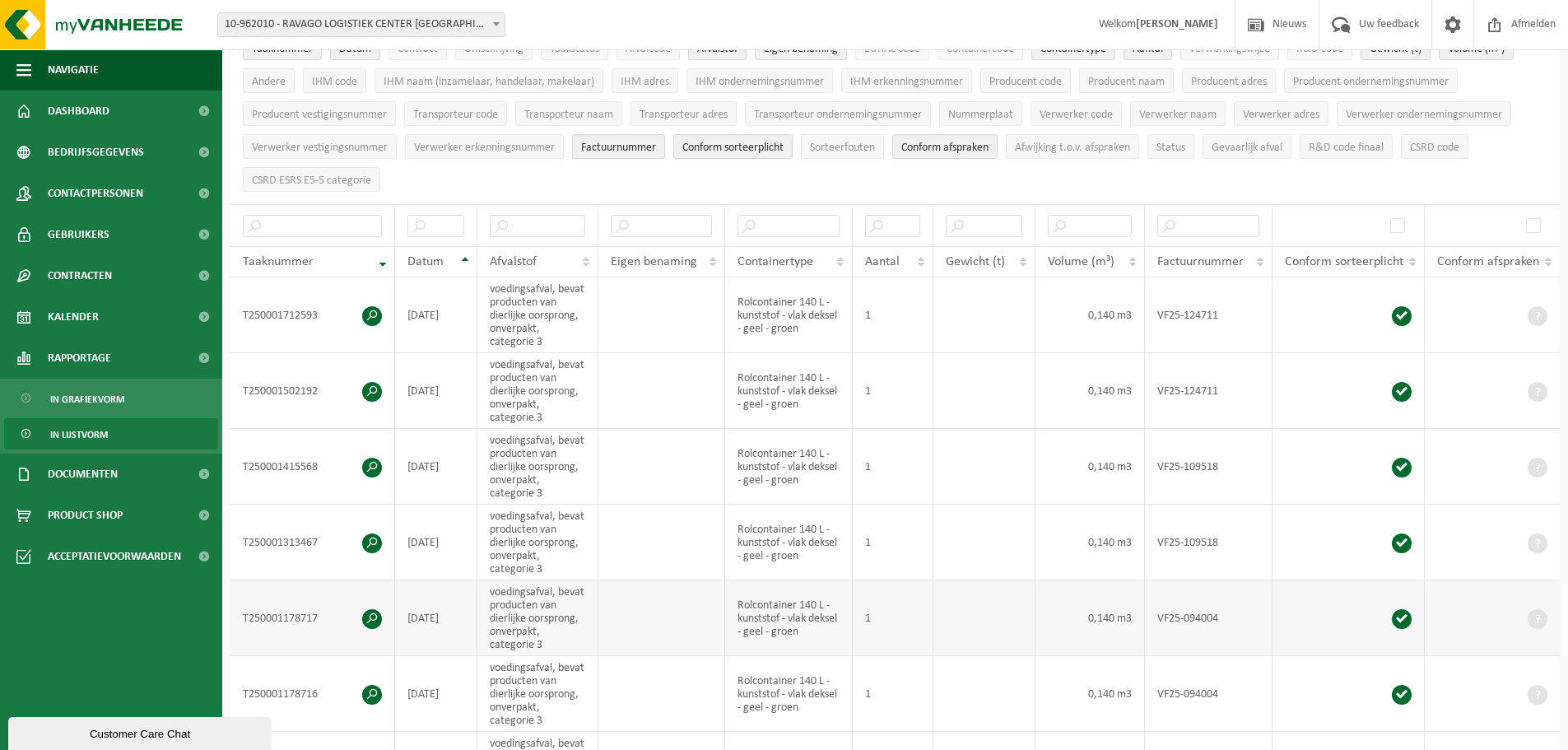
scroll to position [82, 0]
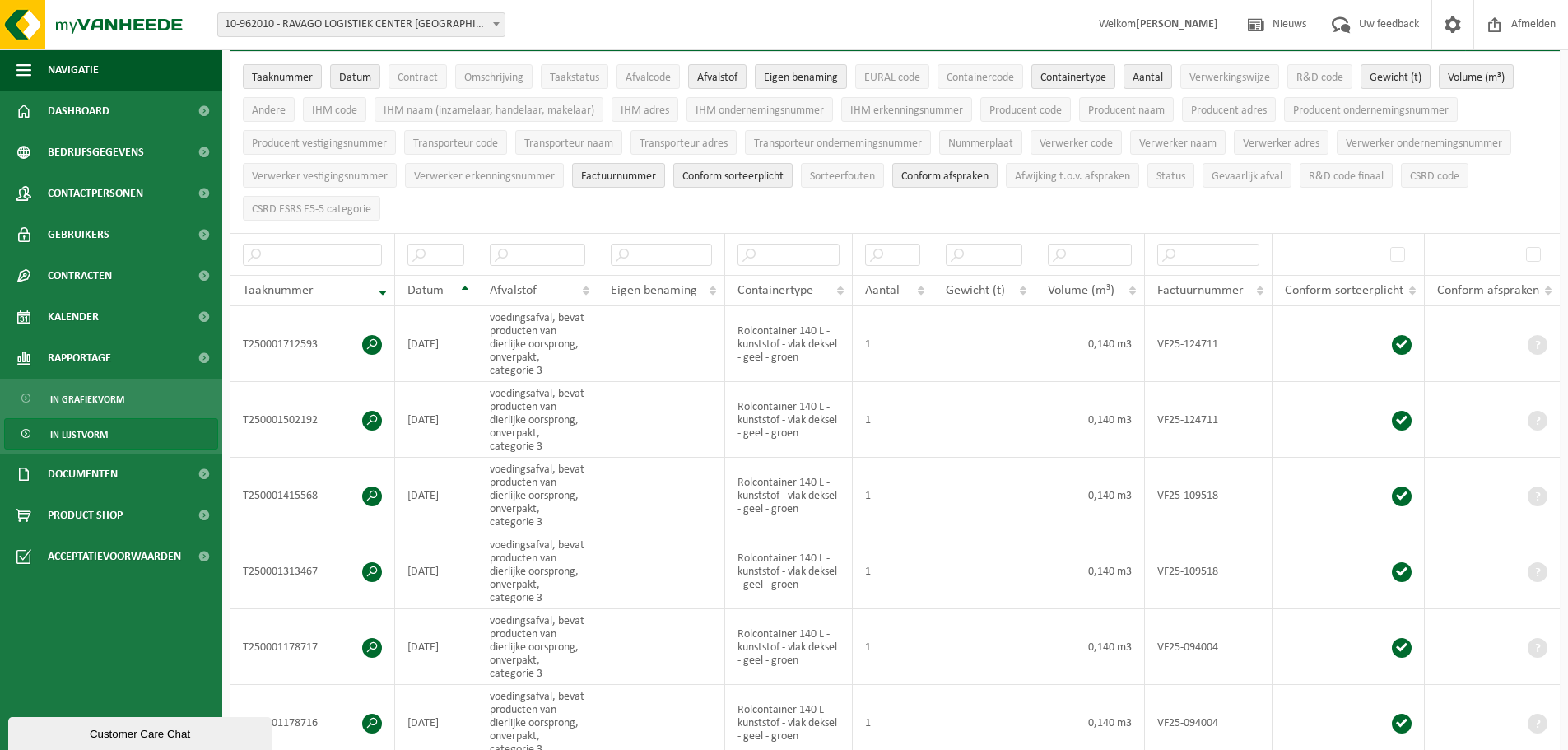
click at [70, 735] on div "Customer Care Chat" at bounding box center [139, 733] width 238 height 13
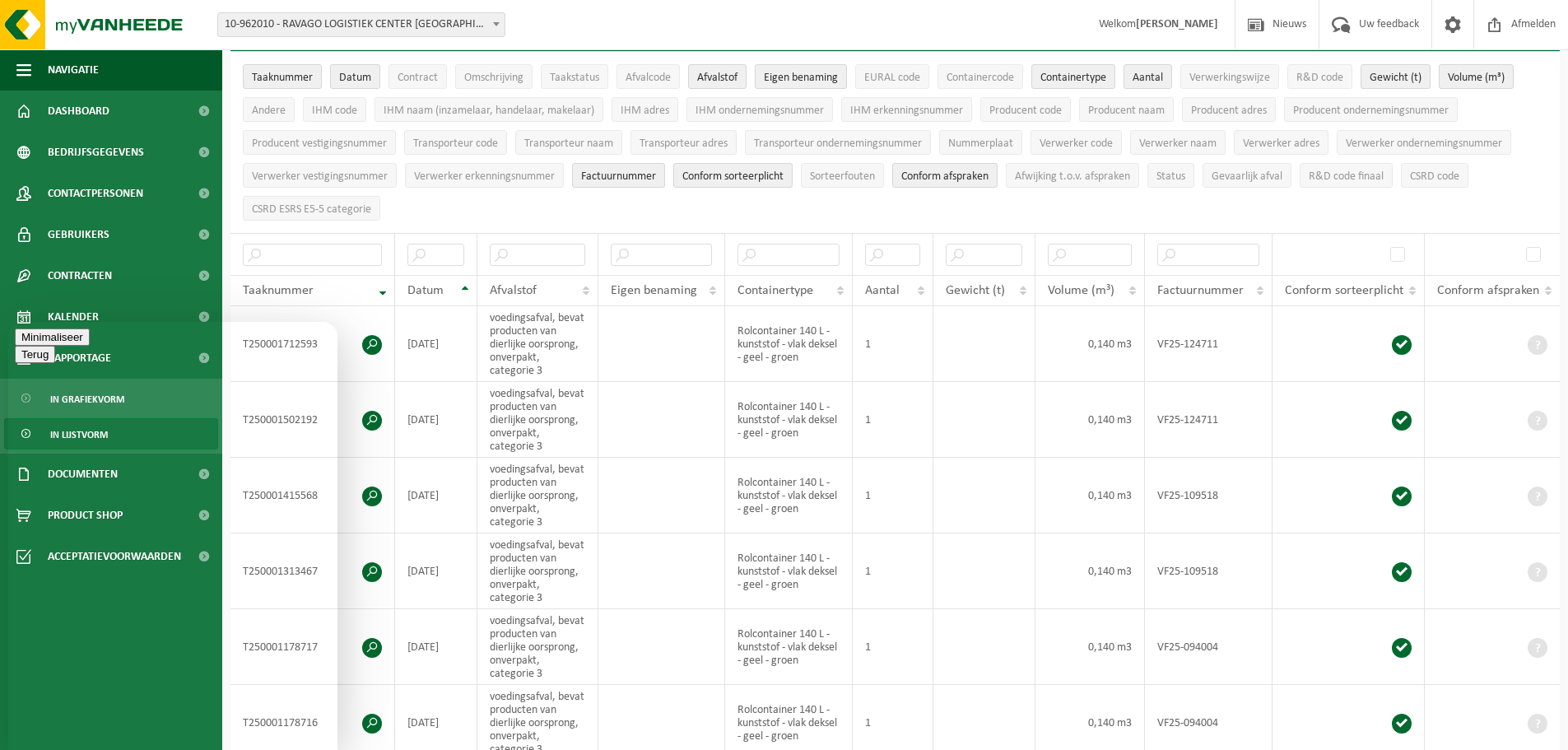
click at [40, 345] on button "Terug" at bounding box center [35, 337] width 40 height 18
click at [90, 346] on button "Minimaliseer" at bounding box center [52, 337] width 75 height 18
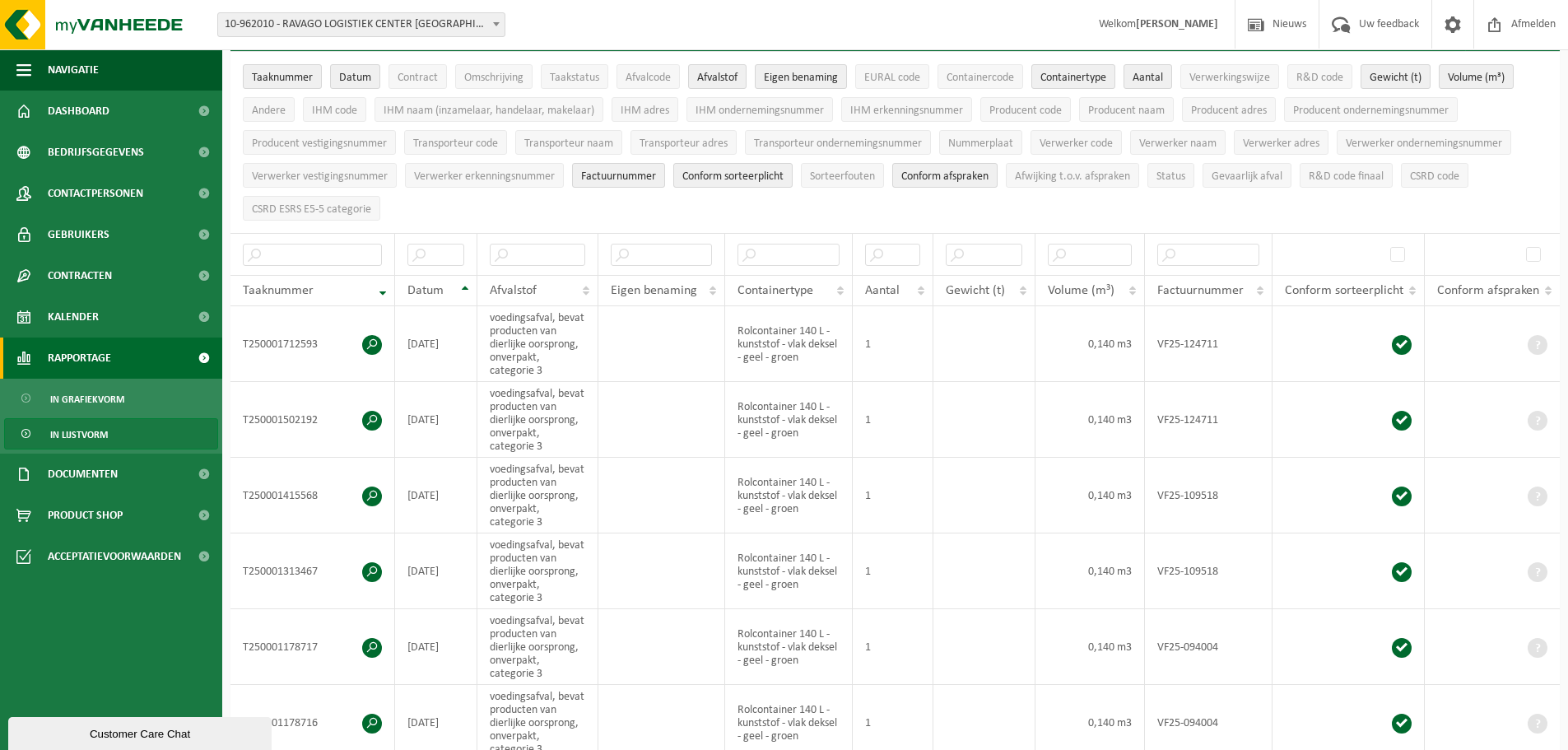
click at [111, 357] on span "Rapportage" at bounding box center [79, 358] width 63 height 41
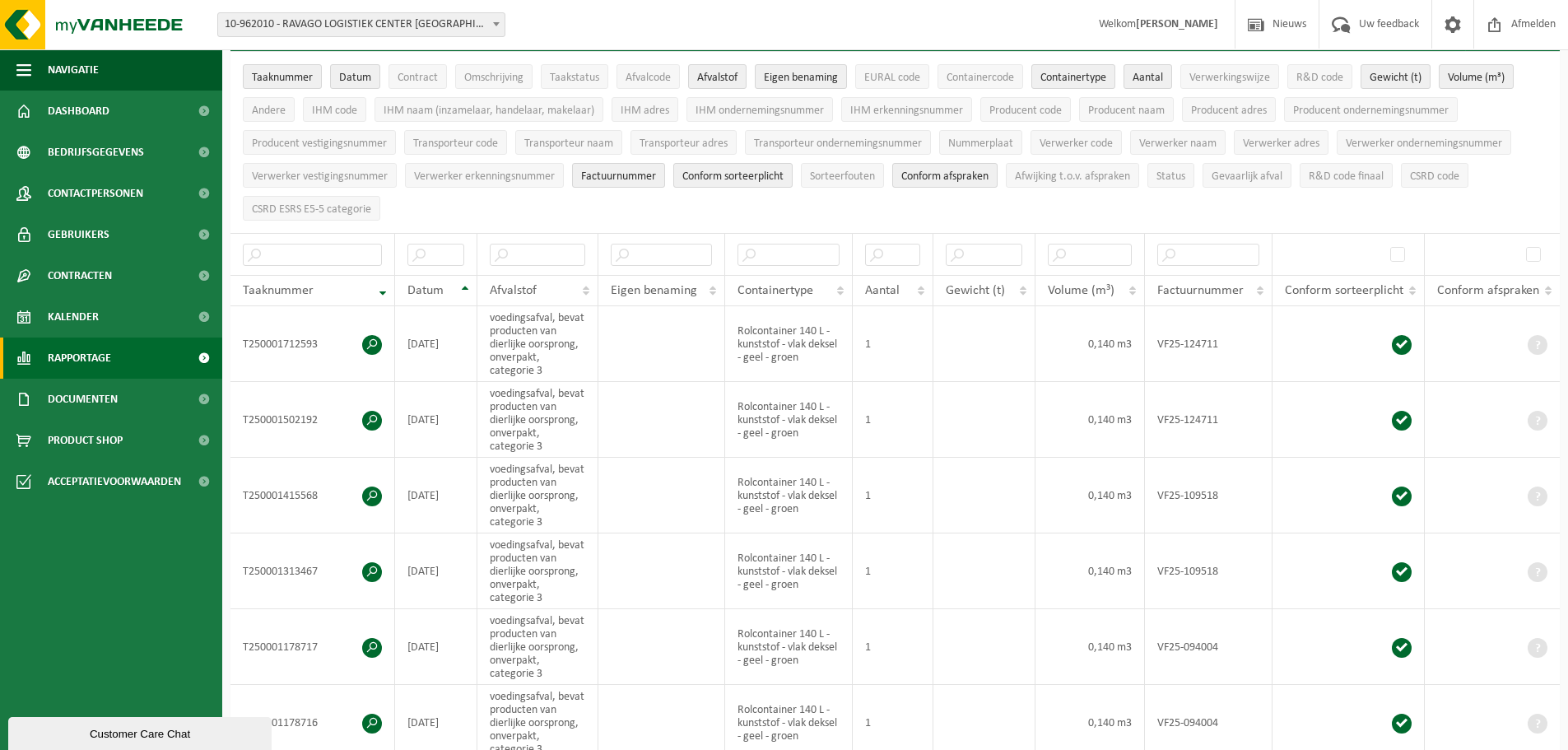
click at [110, 355] on span "Rapportage" at bounding box center [79, 358] width 63 height 41
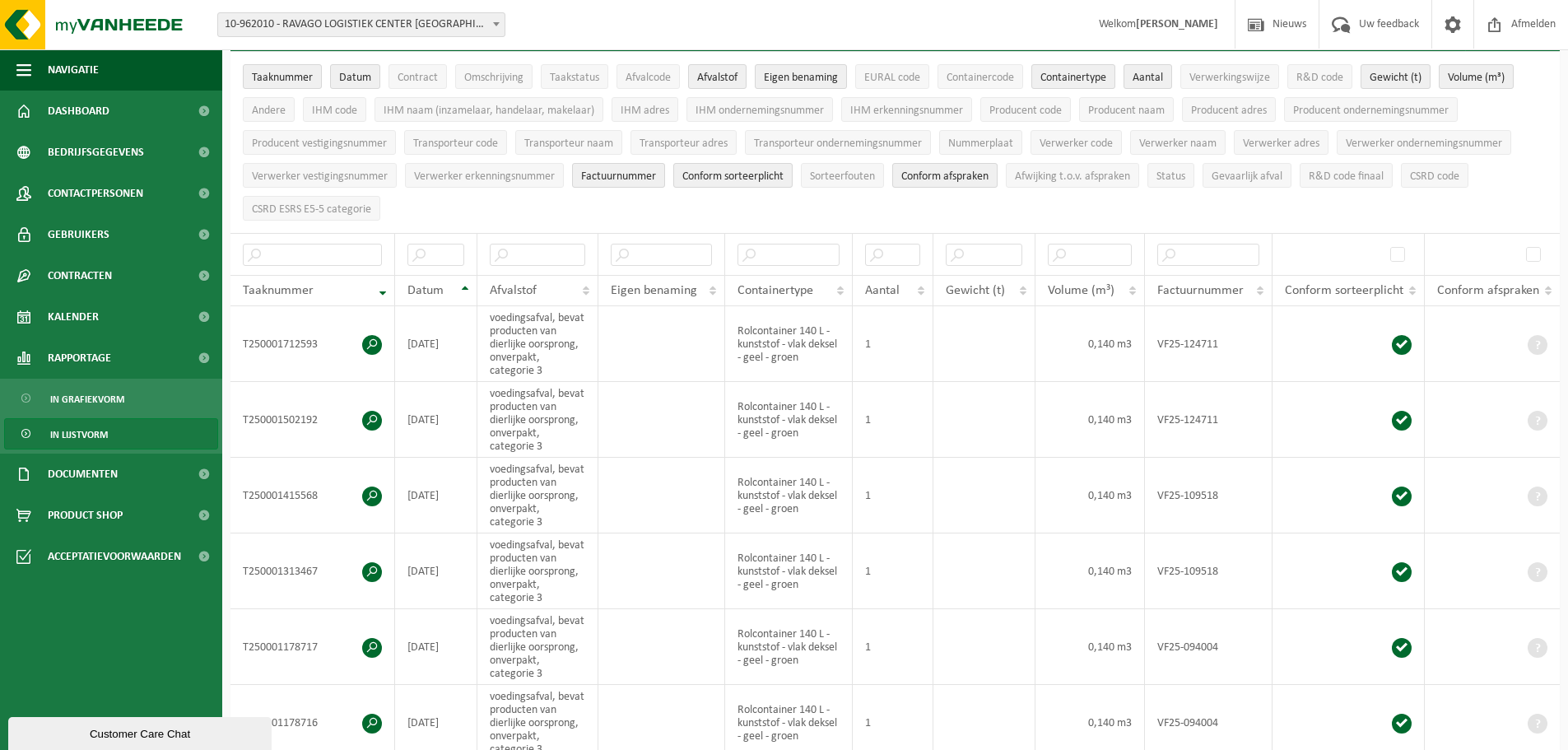
click at [124, 727] on div "Customer Care Chat" at bounding box center [139, 733] width 238 height 13
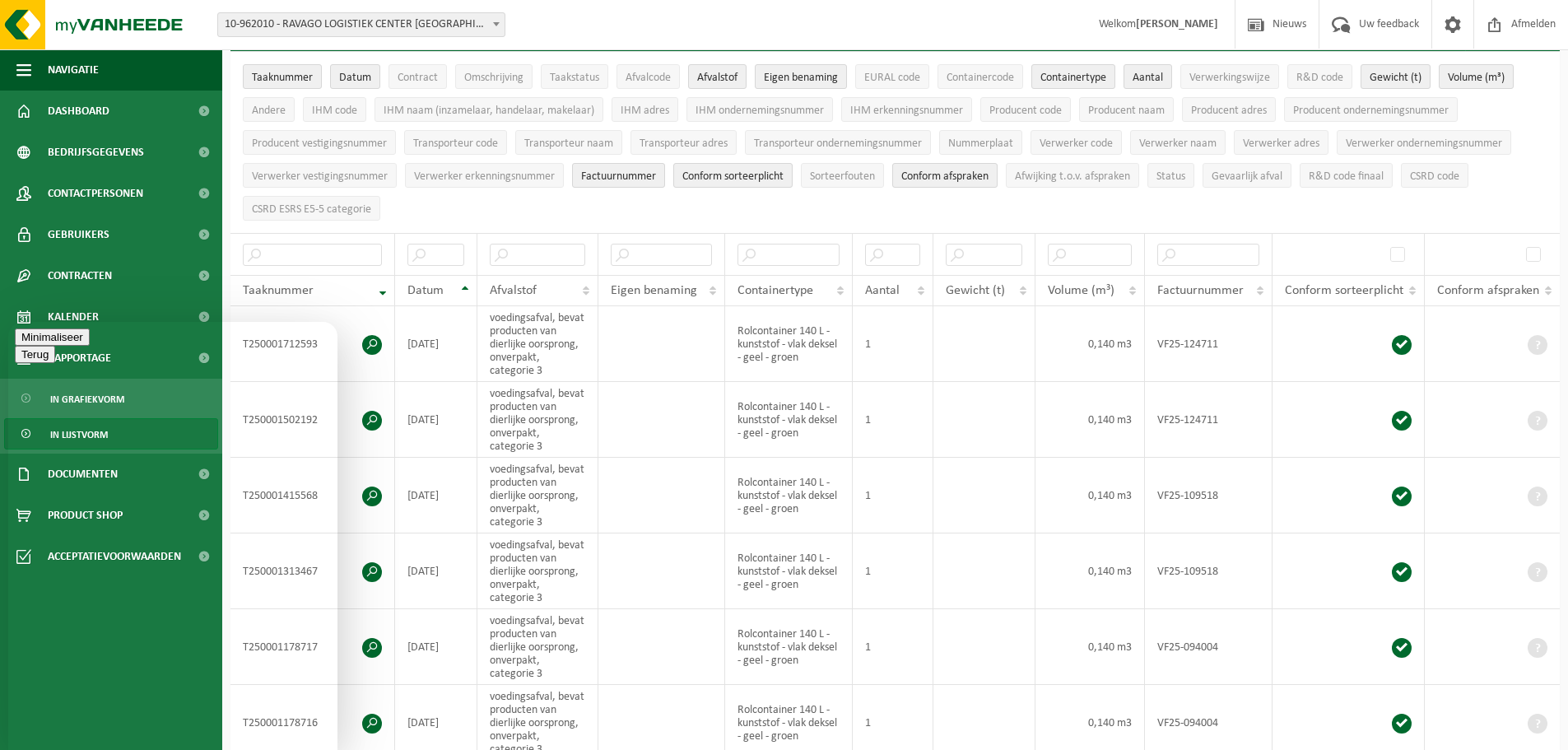
type textarea "aan de hand van welke gegevens word het rapportage gemaakt? laatste documenten …"
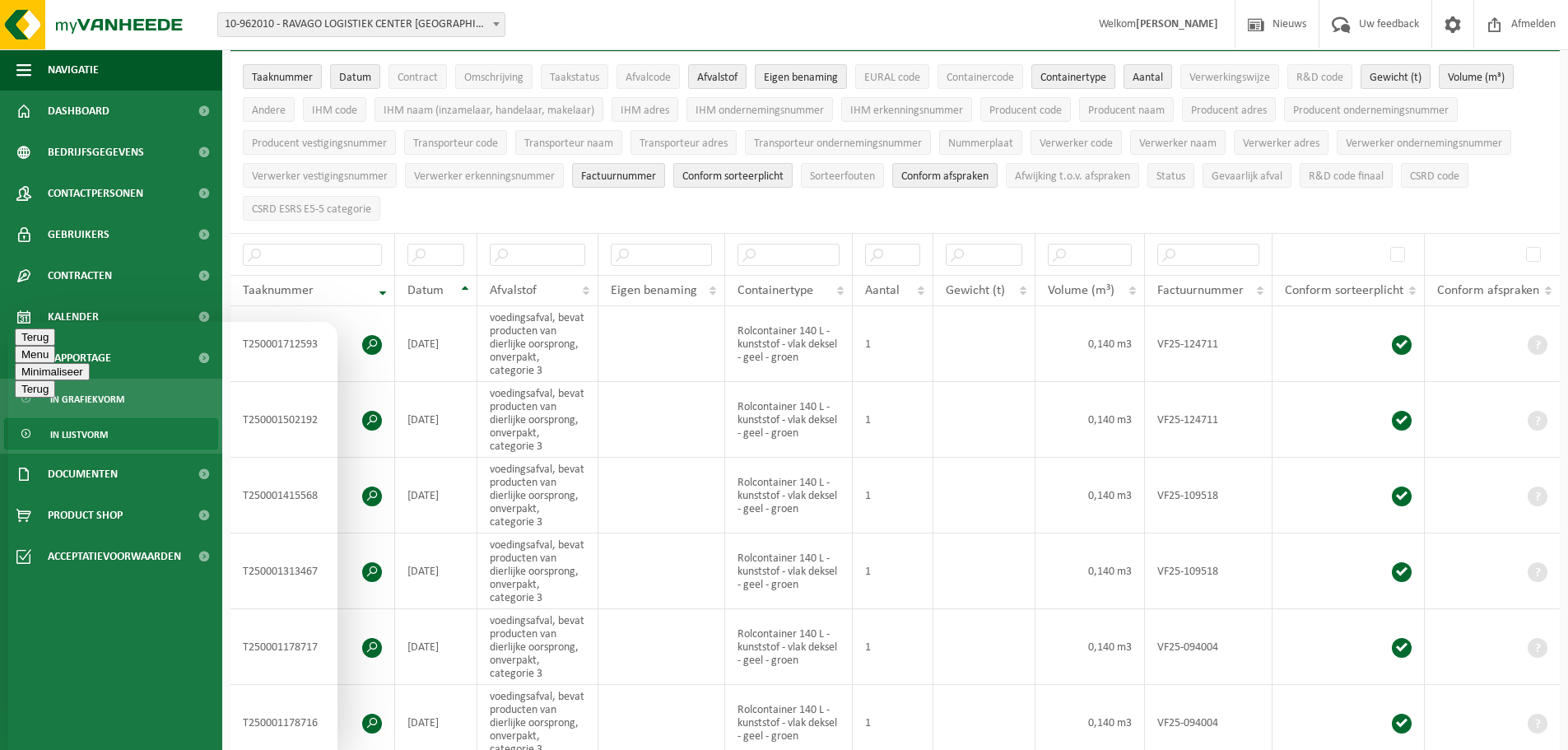
click at [32, 339] on button "Terug" at bounding box center [35, 337] width 40 height 18
click at [90, 346] on button "Minimaliseer" at bounding box center [52, 337] width 75 height 18
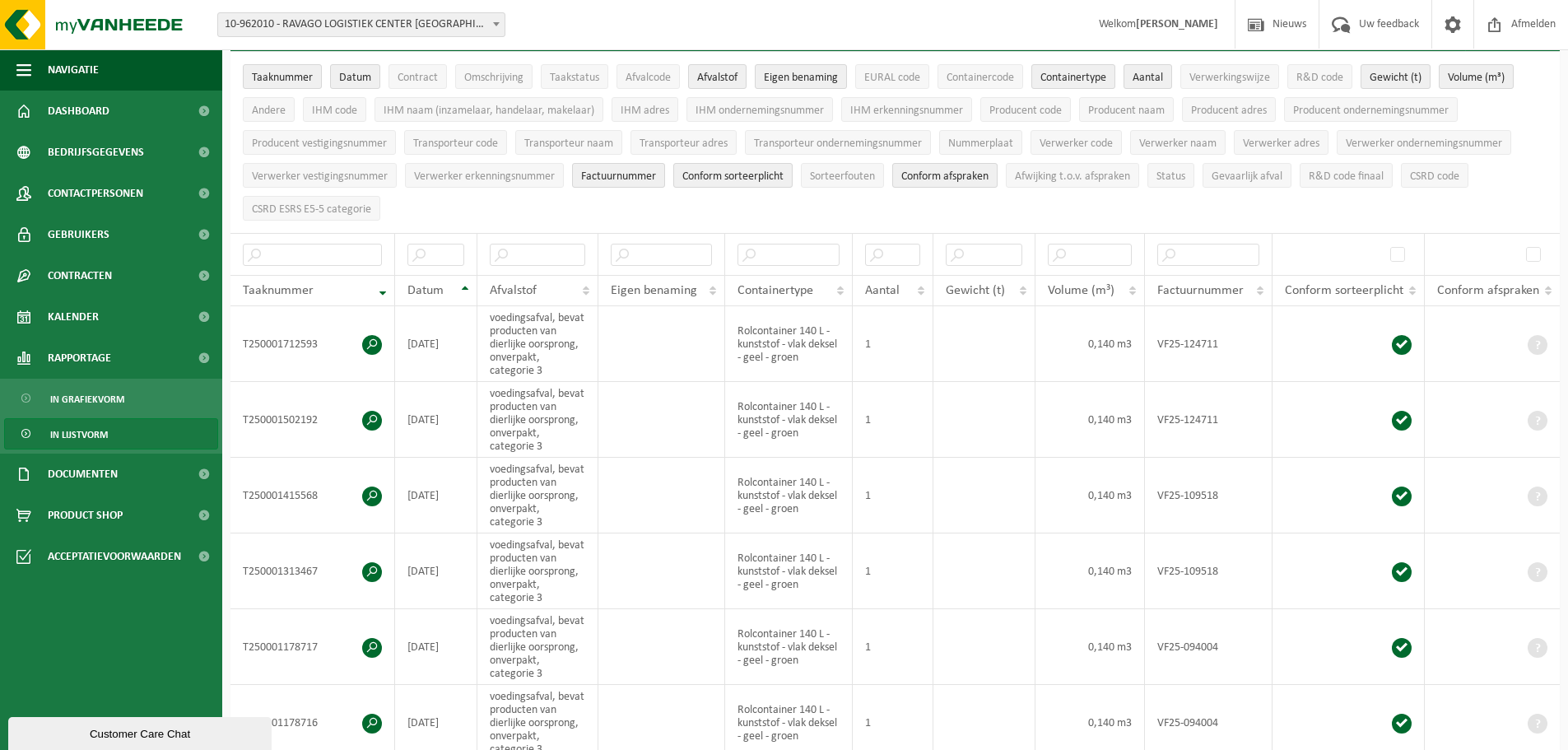
click at [94, 439] on span "In lijstvorm" at bounding box center [79, 434] width 57 height 31
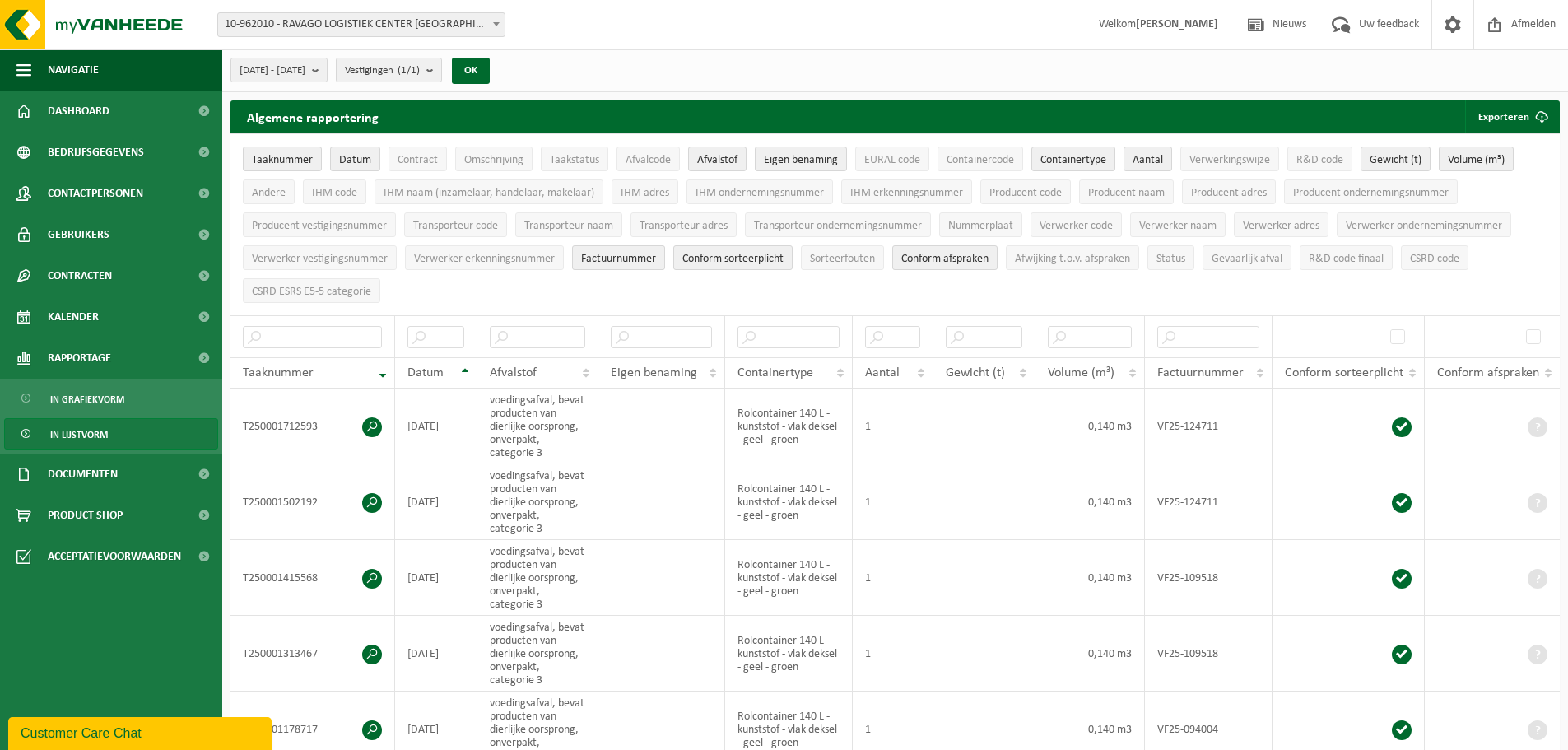
click at [108, 724] on div "Customer Care Chat" at bounding box center [139, 732] width 238 height 19
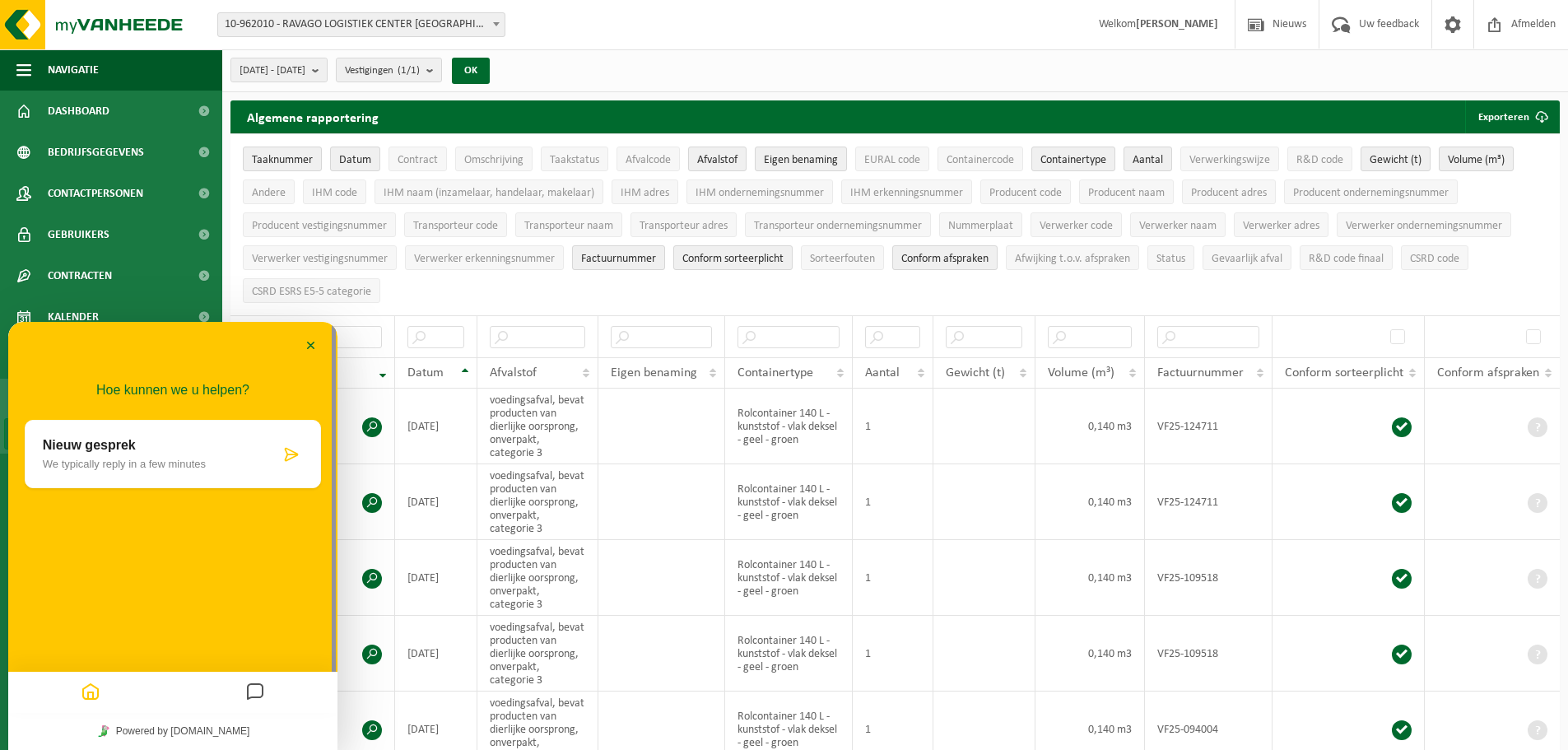
click at [128, 458] on p "We typically reply in a few minutes" at bounding box center [162, 464] width 237 height 13
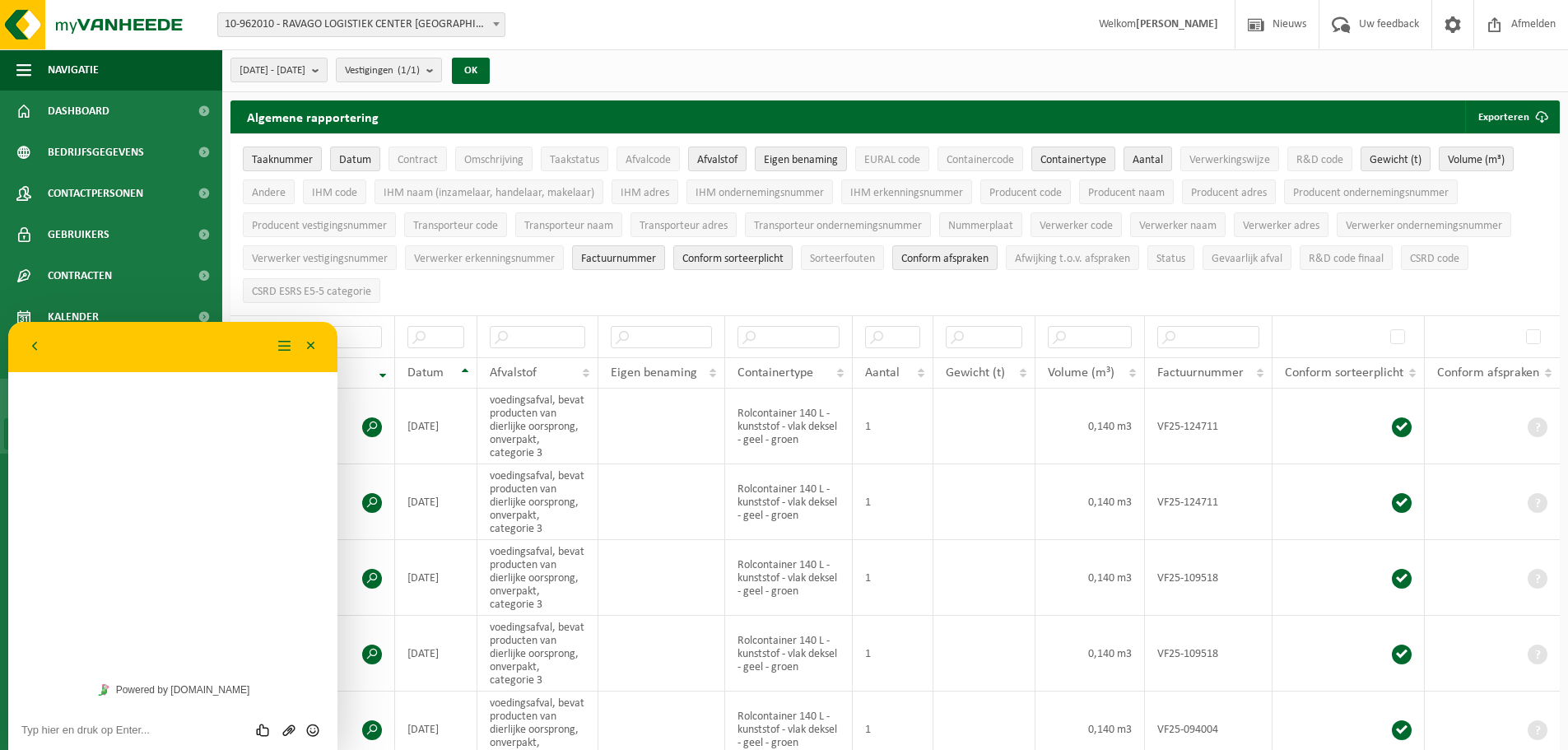
click at [162, 723] on textarea at bounding box center [173, 730] width 303 height 13
type textarea "a"
type textarea "Aan de hand van welke gegevens worden jullie rapportage gemaakt? Laatste docume…"
click at [314, 719] on icon "Verzenden" at bounding box center [313, 717] width 15 height 15
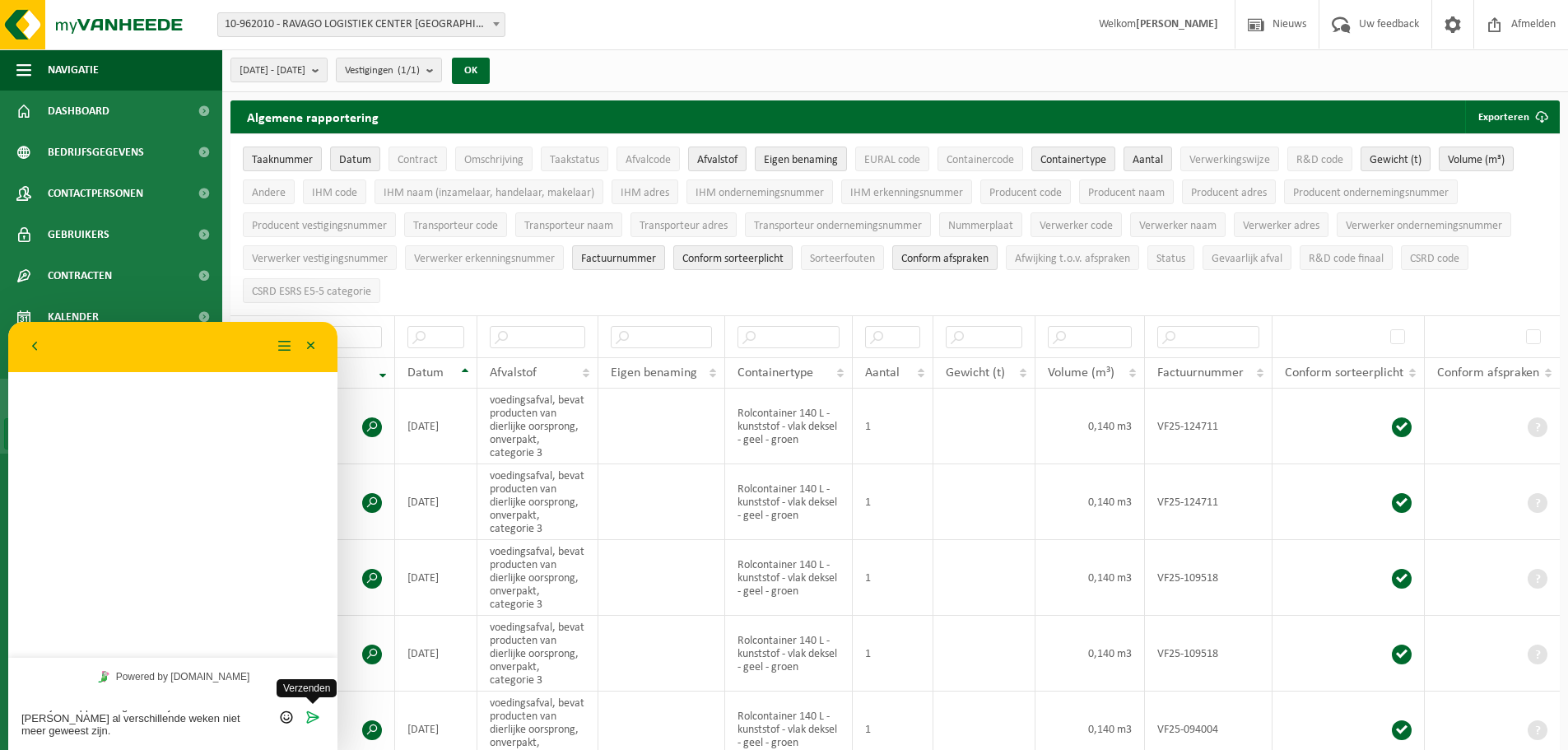
scroll to position [0, 0]
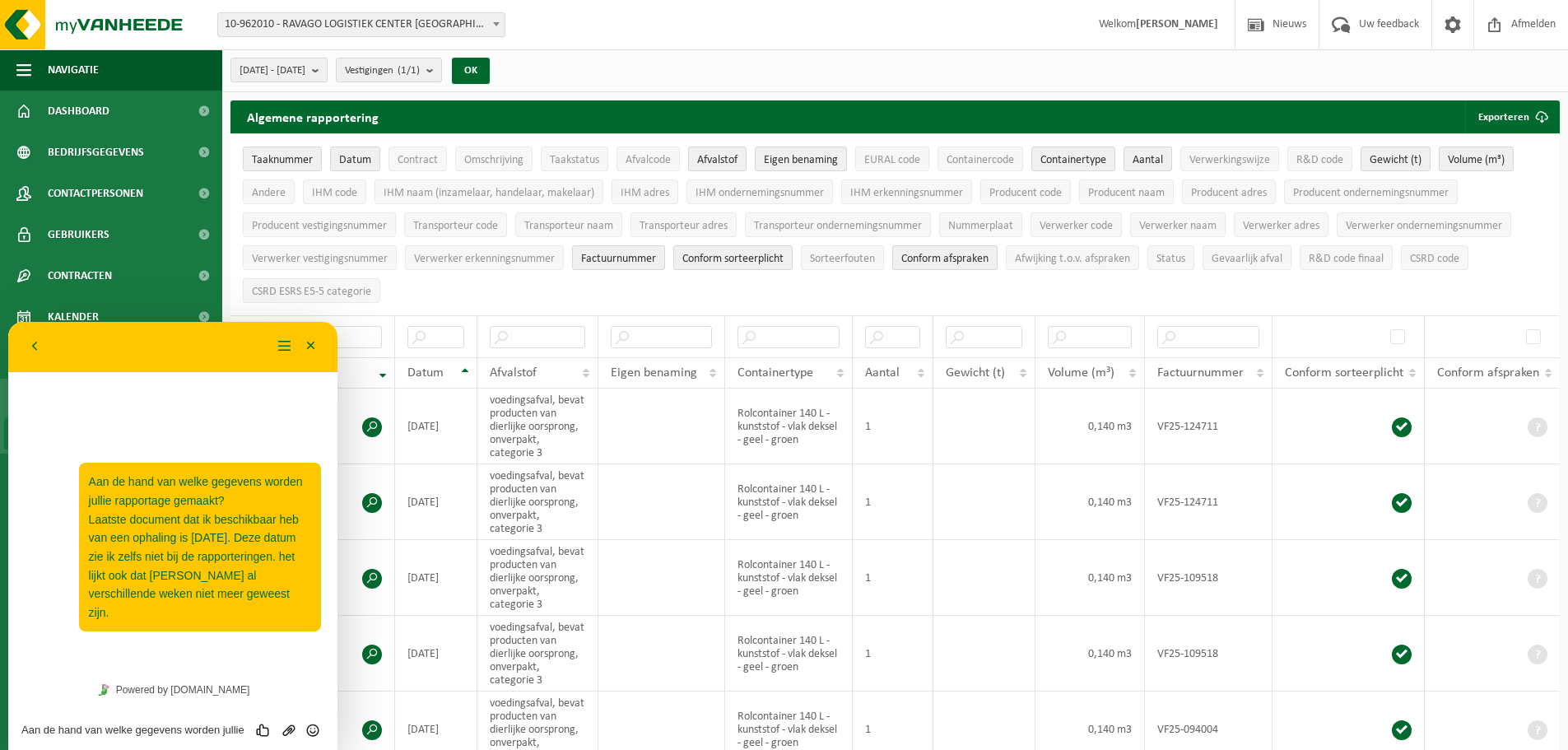
click at [683, 82] on div "2025-04-01 - 2025-09-24 Huidige maand Vorige maand Laatste 6 maanden Huidig jaa…" at bounding box center [895, 71] width 1346 height 43
click at [114, 117] on link "Dashboard" at bounding box center [111, 111] width 222 height 41
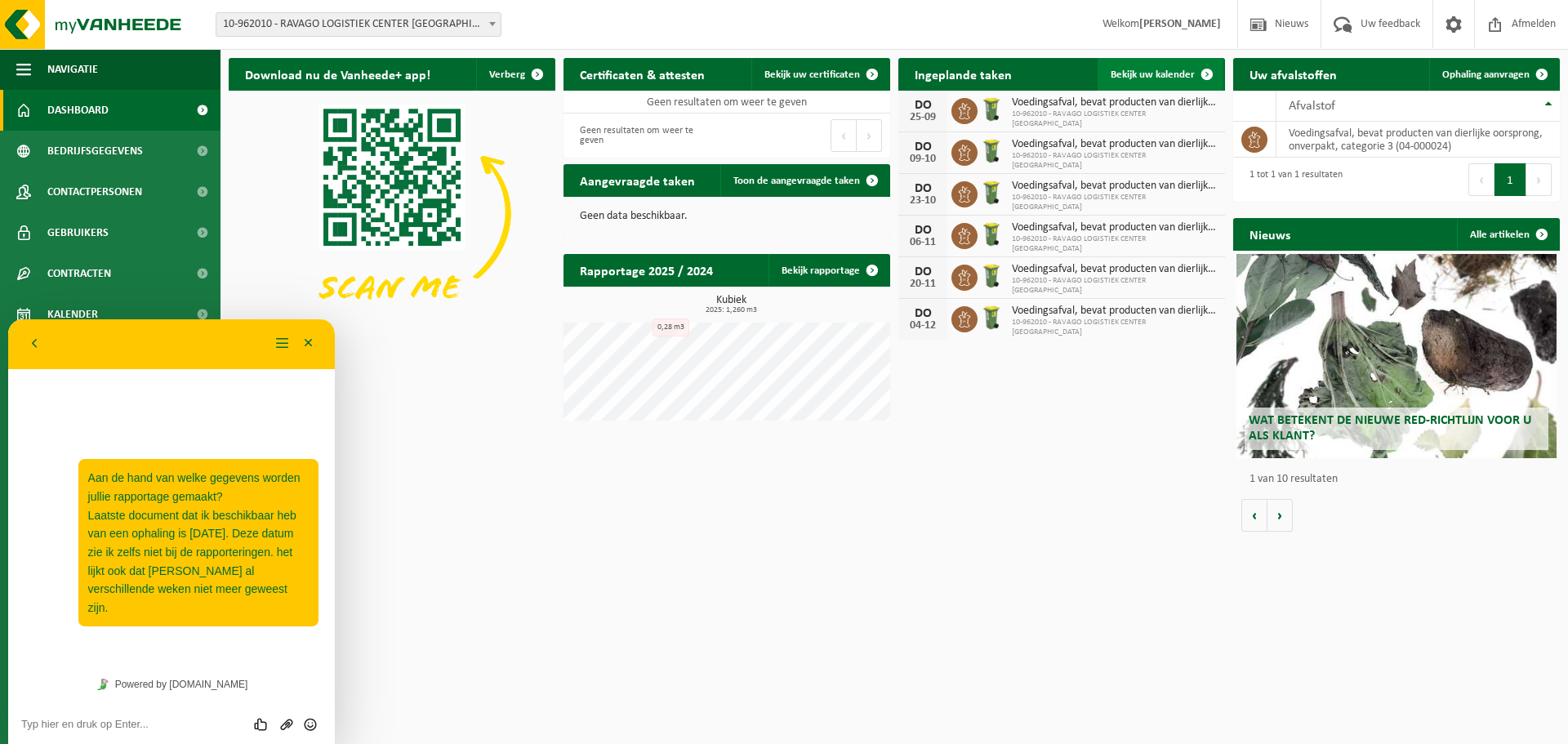
click at [1177, 70] on span "Bekijk uw kalender" at bounding box center [1152, 74] width 84 height 11
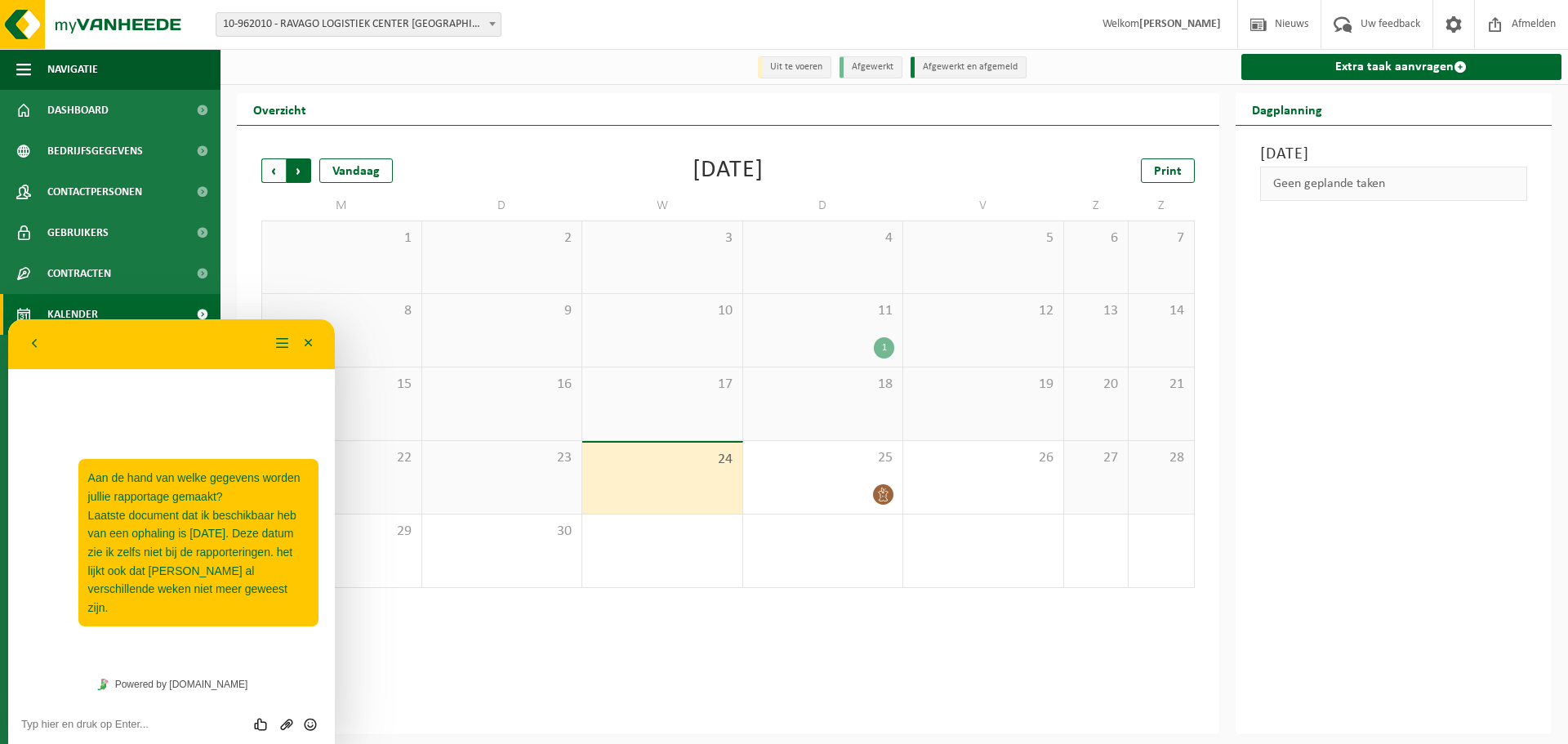
click at [277, 172] on span "Vorige" at bounding box center [273, 170] width 24 height 24
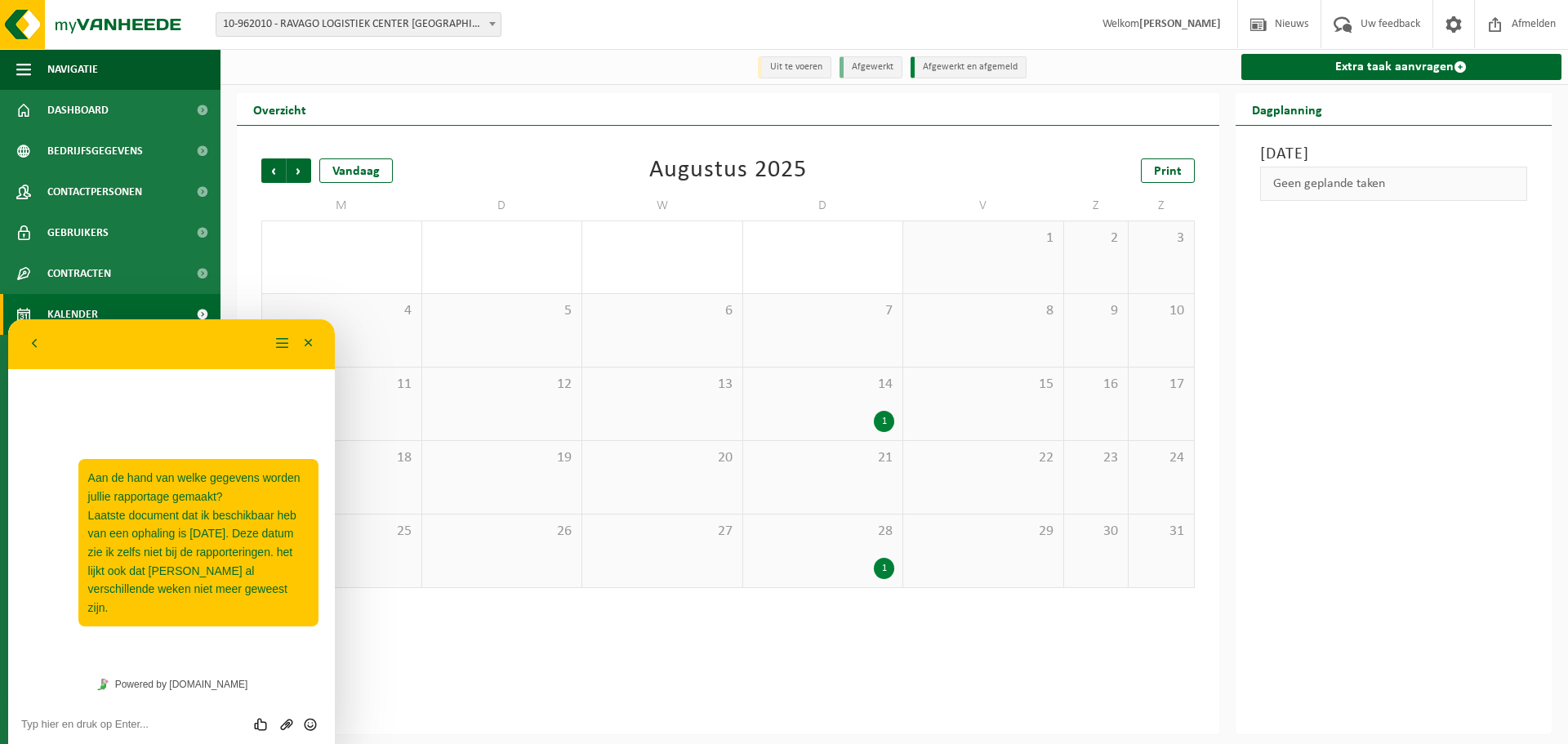
click at [277, 172] on span "Vorige" at bounding box center [273, 170] width 24 height 24
